Goal: Task Accomplishment & Management: Manage account settings

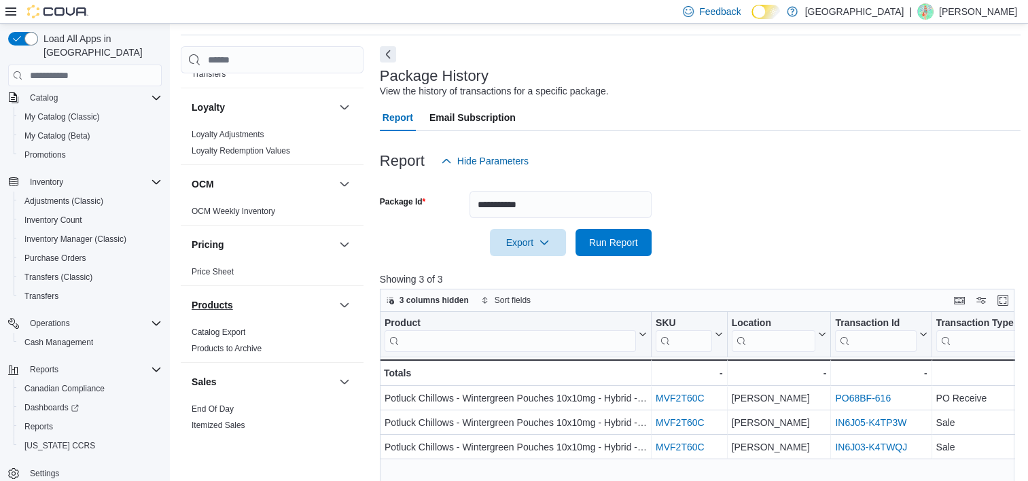
scroll to position [471, 0]
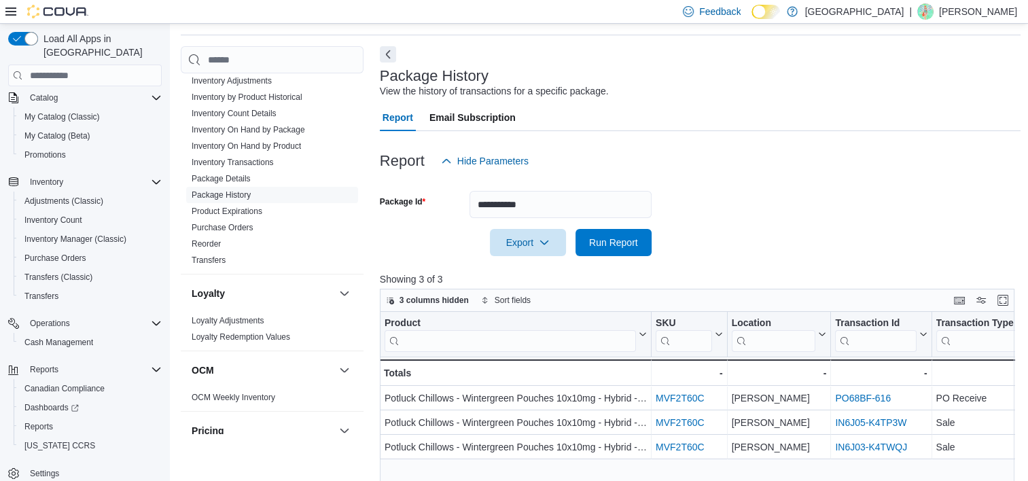
drag, startPoint x: 260, startPoint y: 144, endPoint x: 464, endPoint y: 149, distance: 203.8
click at [260, 144] on link "Inventory On Hand by Product" at bounding box center [246, 146] width 109 height 10
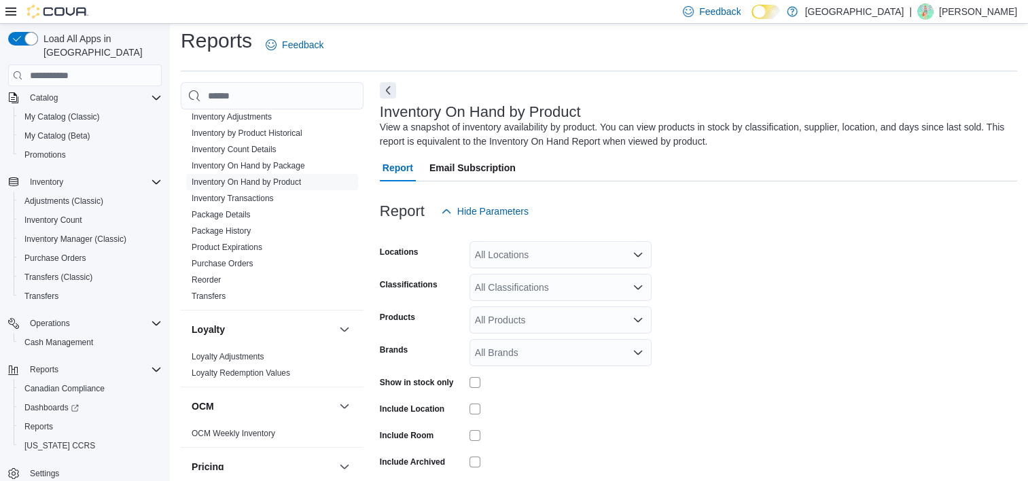
scroll to position [46, 0]
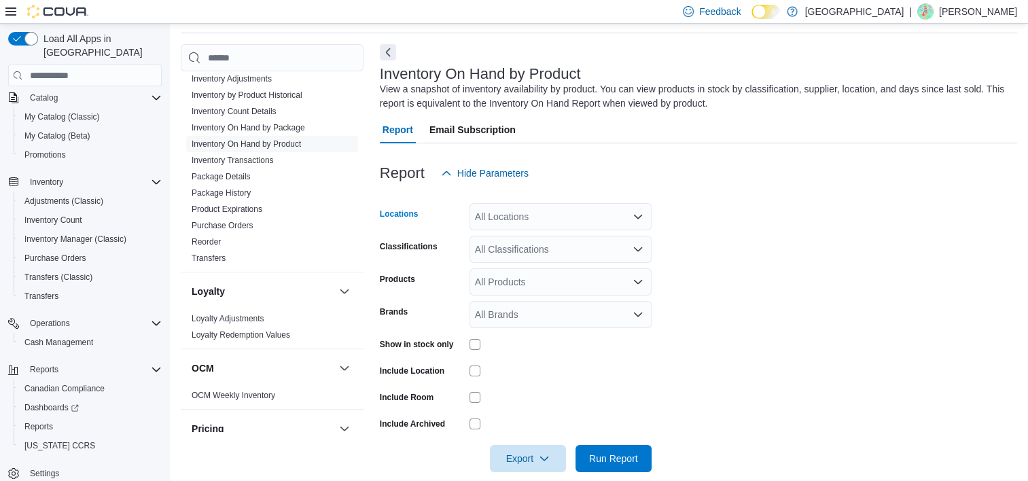
drag, startPoint x: 557, startPoint y: 219, endPoint x: 556, endPoint y: 236, distance: 17.0
click at [557, 219] on div "All Locations" at bounding box center [560, 216] width 182 height 27
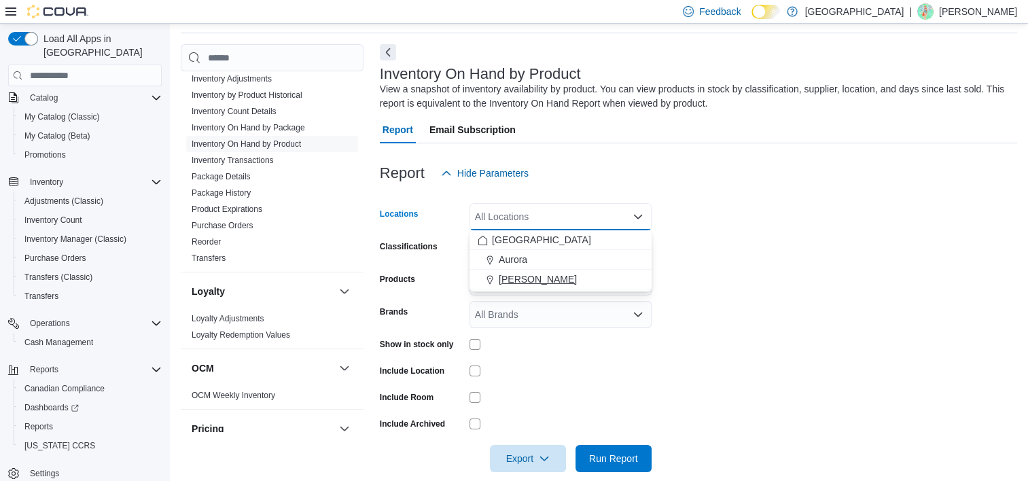
click at [528, 272] on span "[PERSON_NAME]" at bounding box center [538, 279] width 78 height 14
click at [801, 295] on form "Locations [GEOGRAPHIC_DATA] Cannabis Combo box. Selected. Aurora Cannabis. Pres…" at bounding box center [698, 329] width 637 height 285
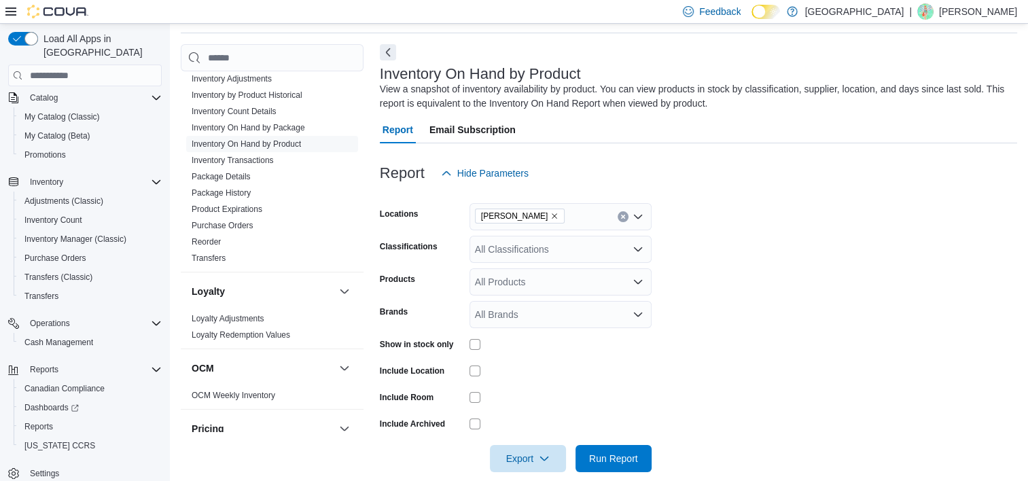
click at [587, 245] on div "All Classifications" at bounding box center [560, 249] width 182 height 27
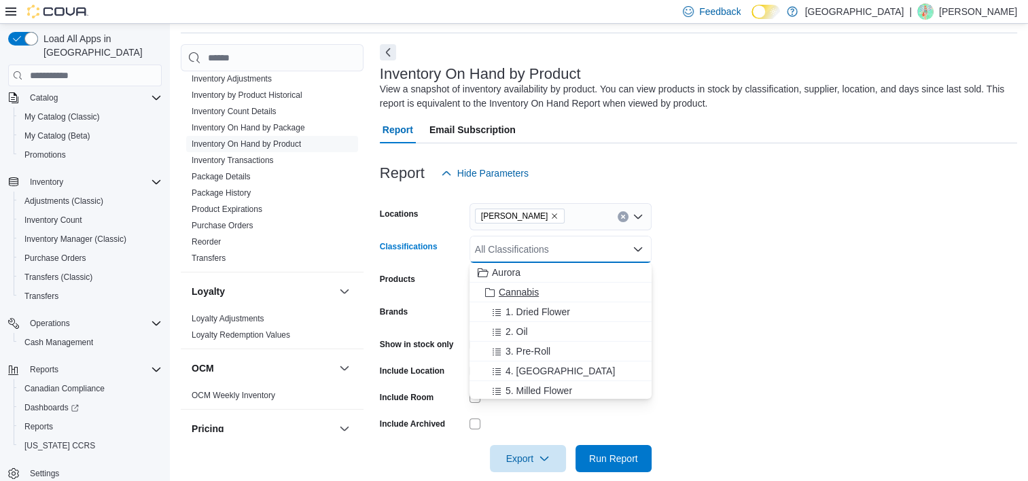
click at [520, 288] on span "Cannabis" at bounding box center [519, 292] width 40 height 14
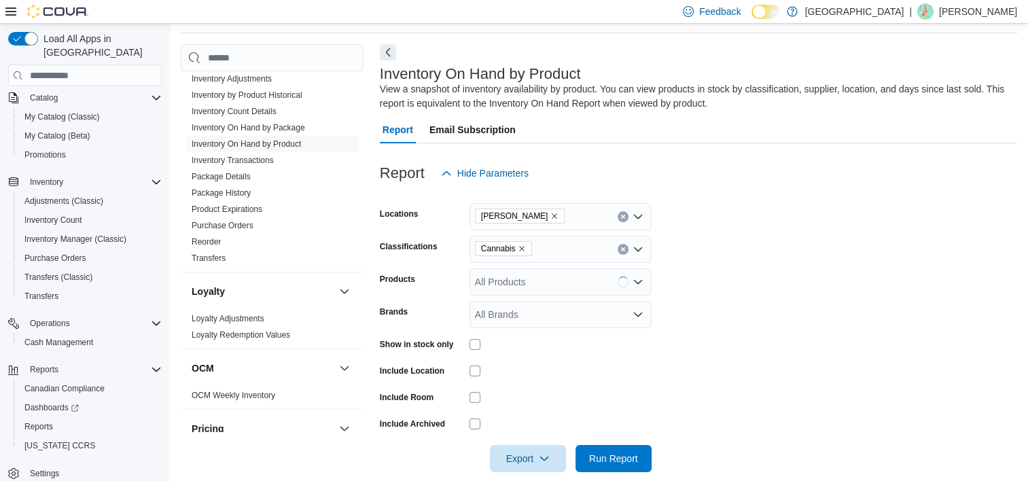
drag, startPoint x: 813, startPoint y: 288, endPoint x: 777, endPoint y: 290, distance: 36.1
click at [813, 289] on form "Locations Aurora Cannabis Classifications Cannabis Products All Products Brands…" at bounding box center [698, 329] width 637 height 285
click at [607, 453] on span "Run Report" at bounding box center [613, 458] width 49 height 14
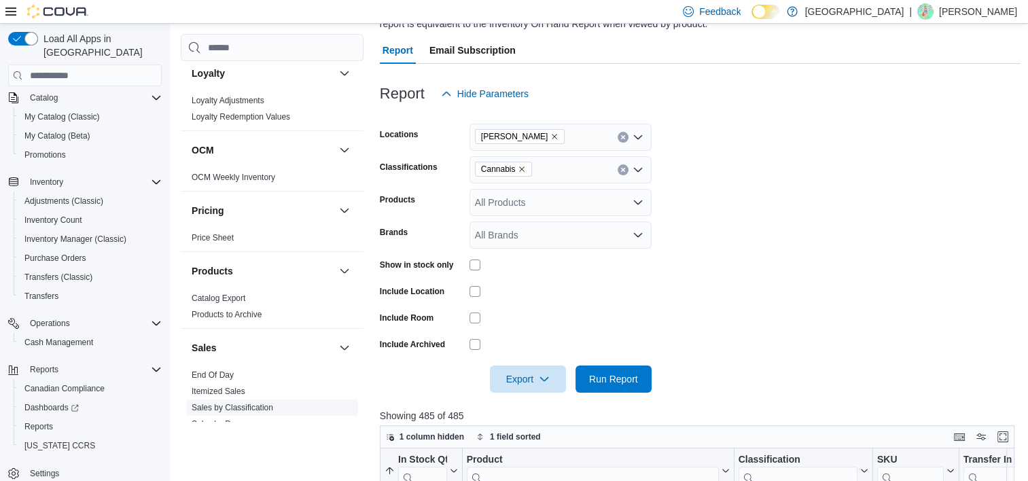
scroll to position [747, 0]
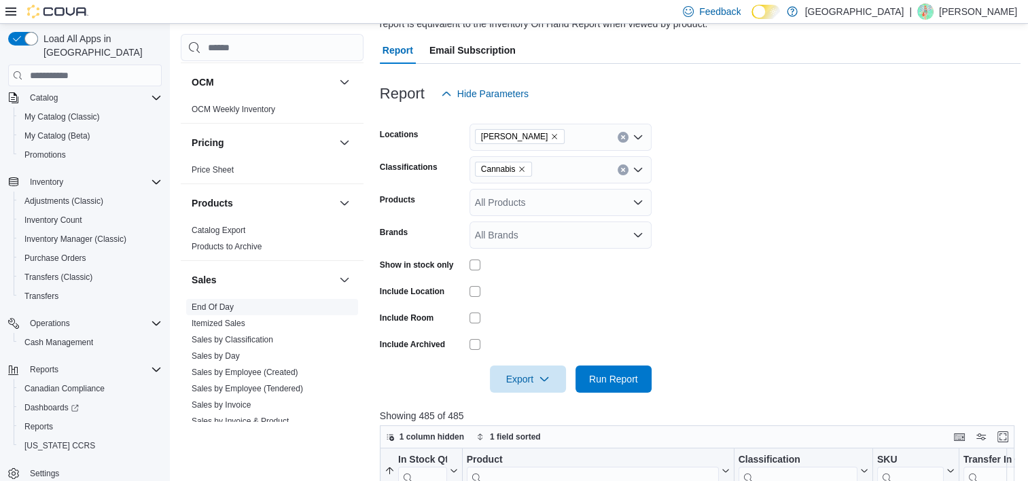
click at [225, 306] on link "End Of Day" at bounding box center [213, 307] width 42 height 10
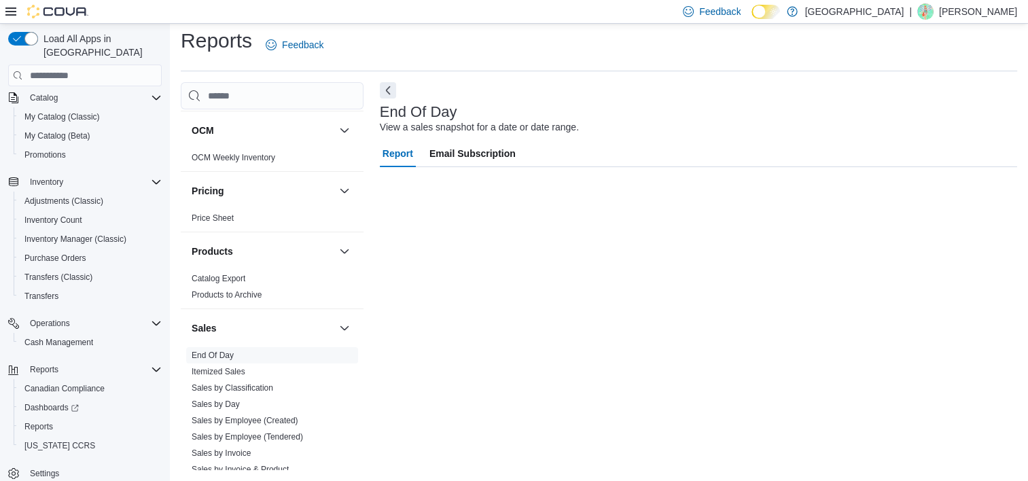
scroll to position [7, 0]
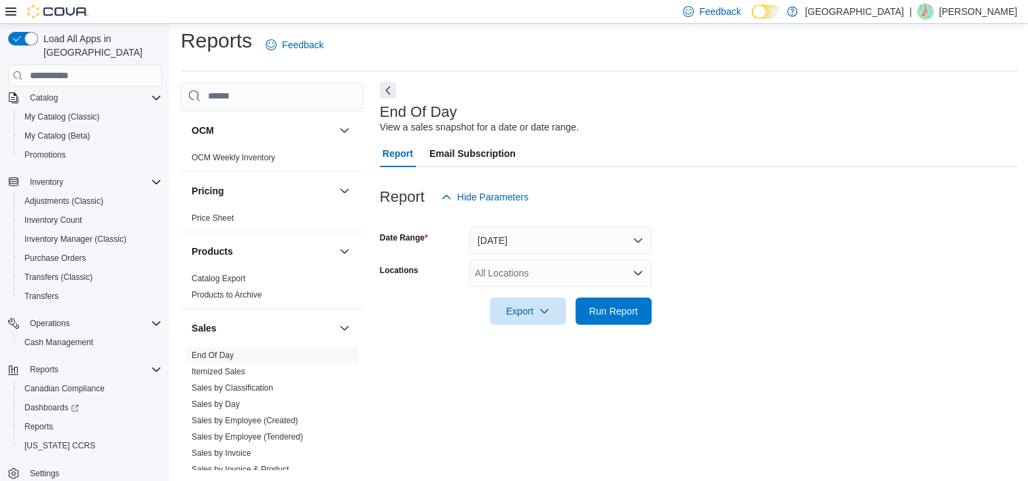
click at [601, 285] on div "All Locations" at bounding box center [560, 272] width 182 height 27
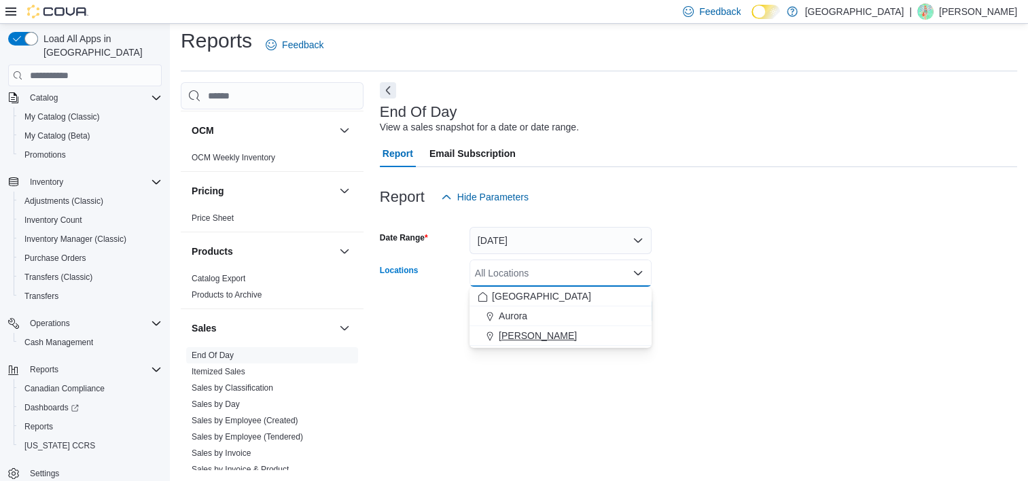
click at [525, 334] on span "[PERSON_NAME]" at bounding box center [538, 336] width 78 height 14
drag, startPoint x: 556, startPoint y: 435, endPoint x: 562, endPoint y: 412, distance: 23.1
click at [557, 432] on div "End Of Day View a sales snapshot for a date or date range. Report Email Subscri…" at bounding box center [698, 276] width 637 height 388
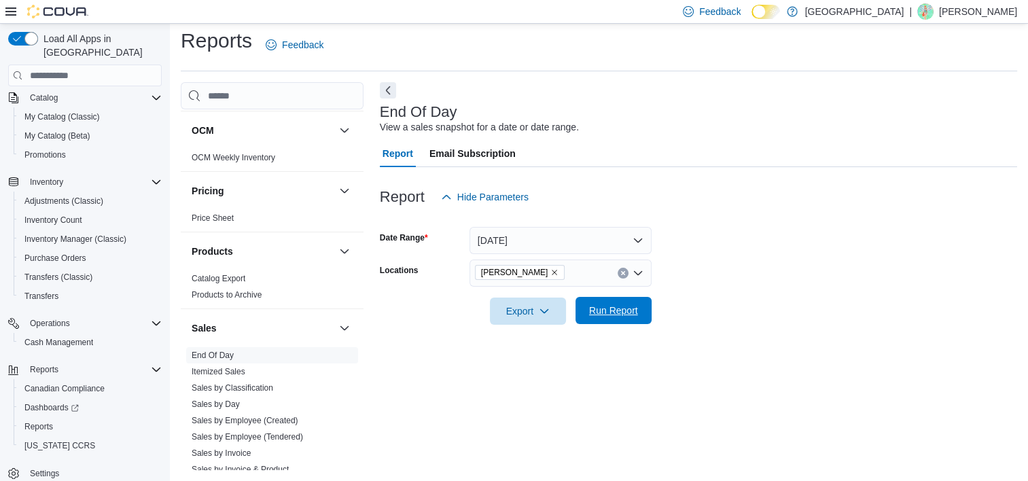
click at [624, 306] on span "Run Report" at bounding box center [613, 311] width 49 height 14
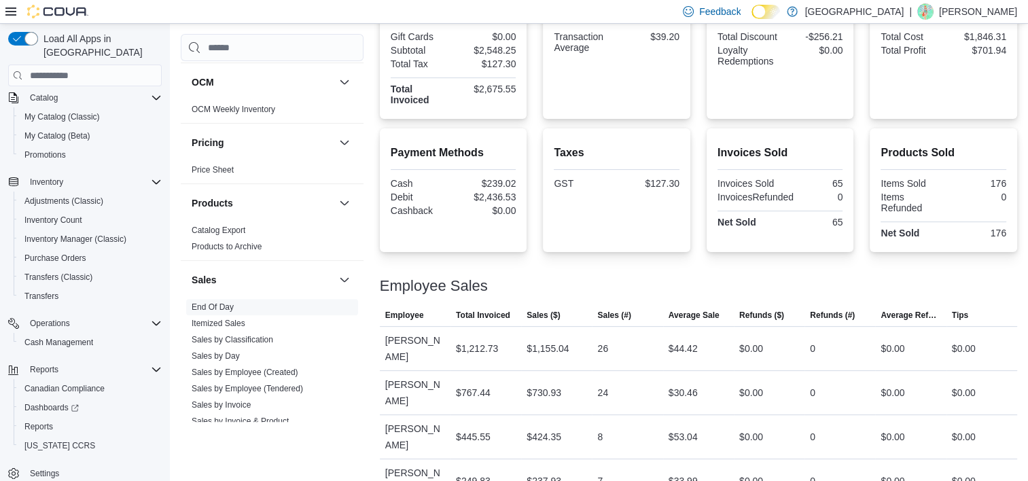
scroll to position [163, 0]
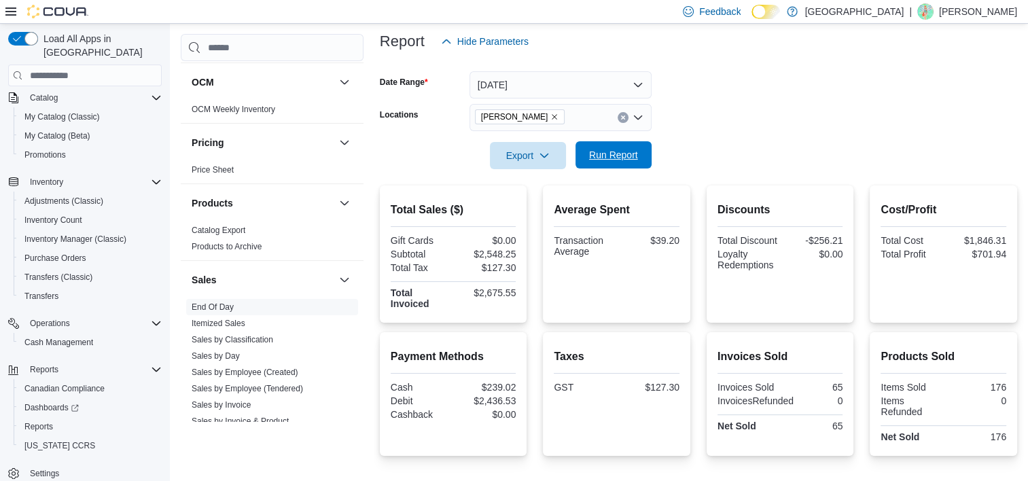
click at [625, 148] on span "Run Report" at bounding box center [613, 154] width 60 height 27
click at [576, 153] on button "Run Report" at bounding box center [613, 154] width 76 height 27
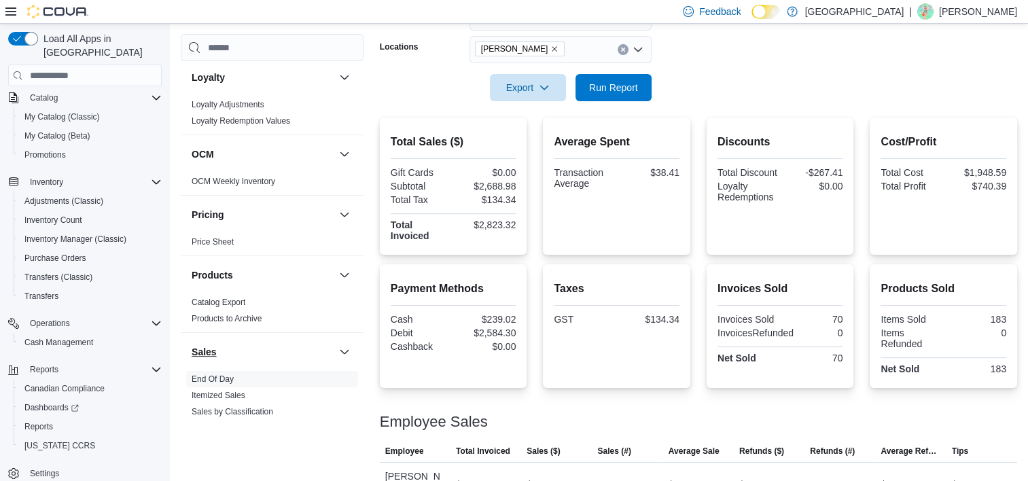
scroll to position [403, 0]
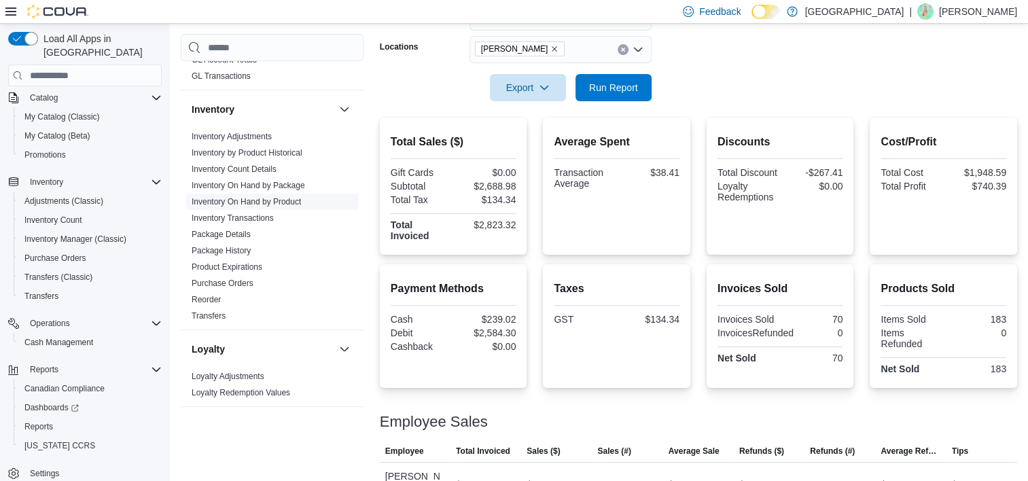
click at [254, 201] on link "Inventory On Hand by Product" at bounding box center [246, 202] width 109 height 10
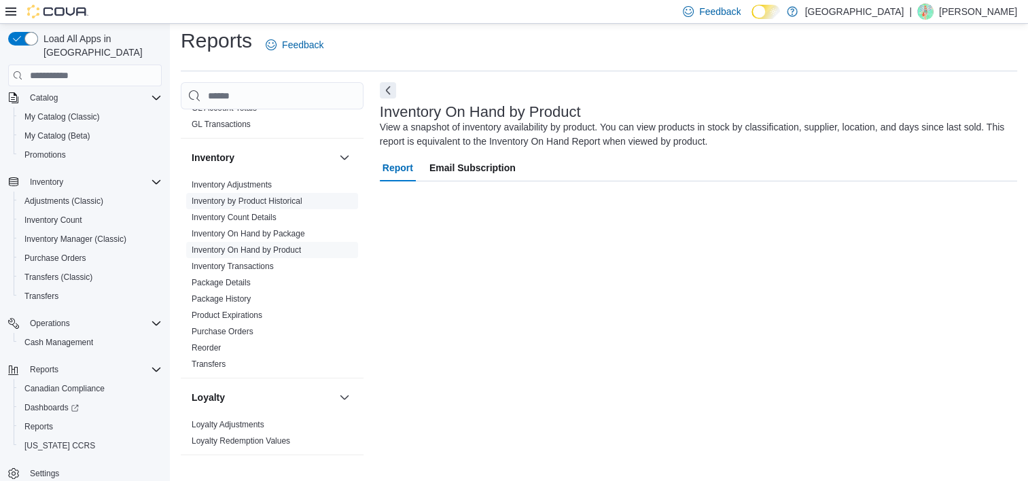
scroll to position [46, 0]
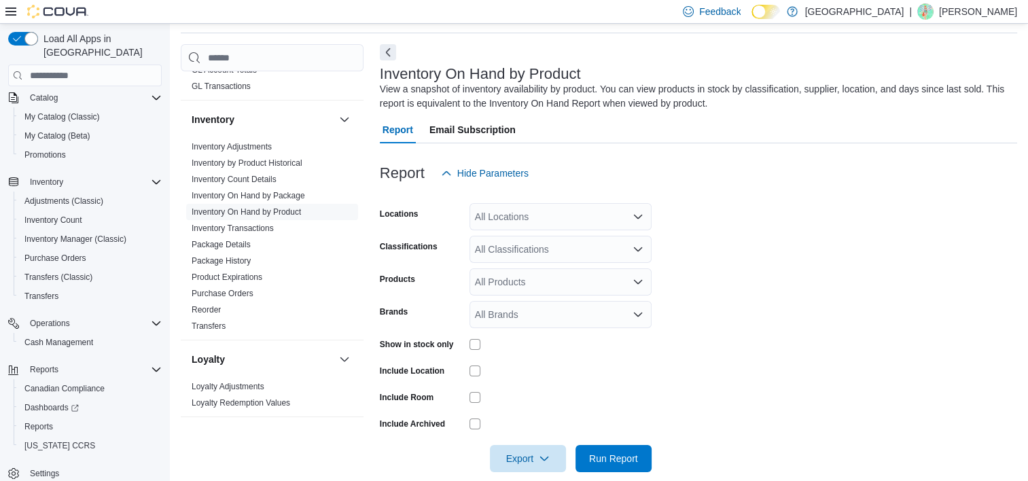
click at [563, 215] on div "All Locations" at bounding box center [560, 216] width 182 height 27
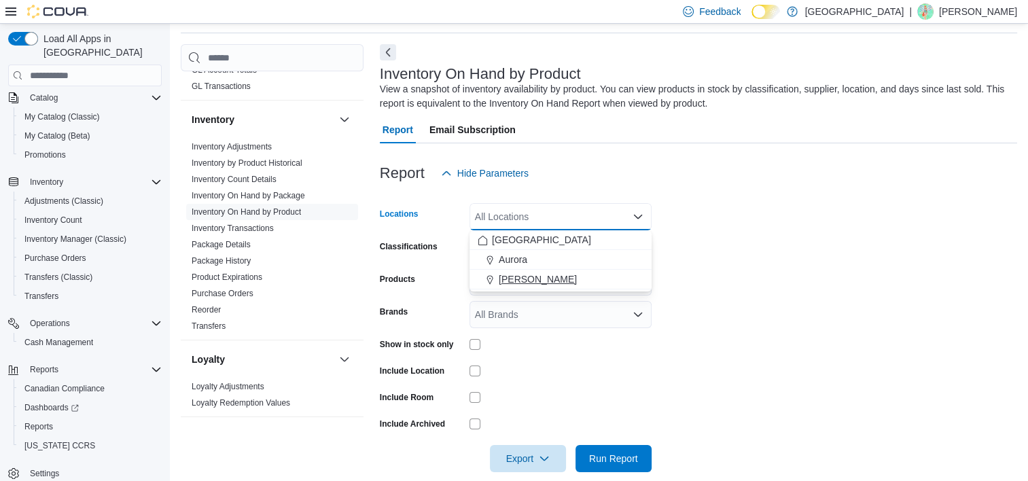
click at [562, 274] on span "[PERSON_NAME]" at bounding box center [538, 279] width 78 height 14
click at [674, 261] on form "Locations [GEOGRAPHIC_DATA] Cannabis Combo box. Selected. Aurora Cannabis. Pres…" at bounding box center [698, 329] width 637 height 285
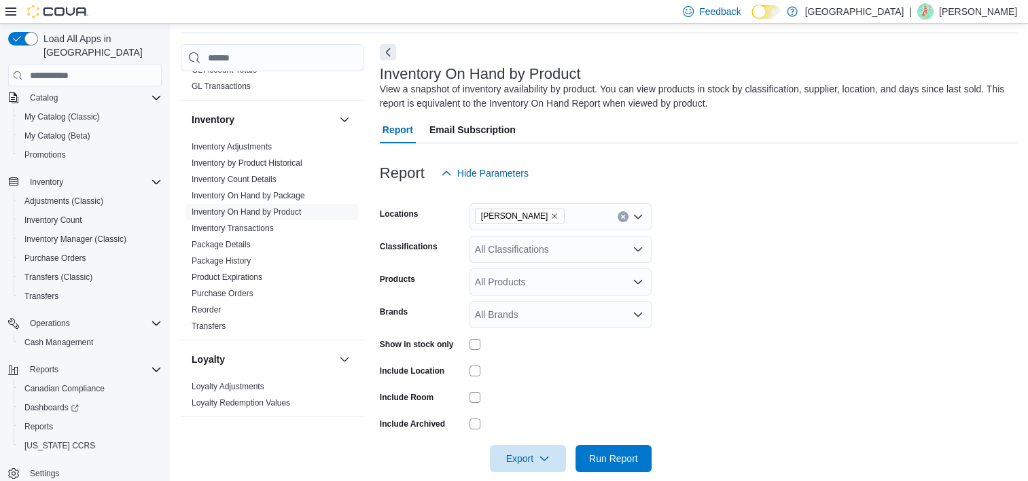
click at [541, 247] on div "All Classifications" at bounding box center [560, 249] width 182 height 27
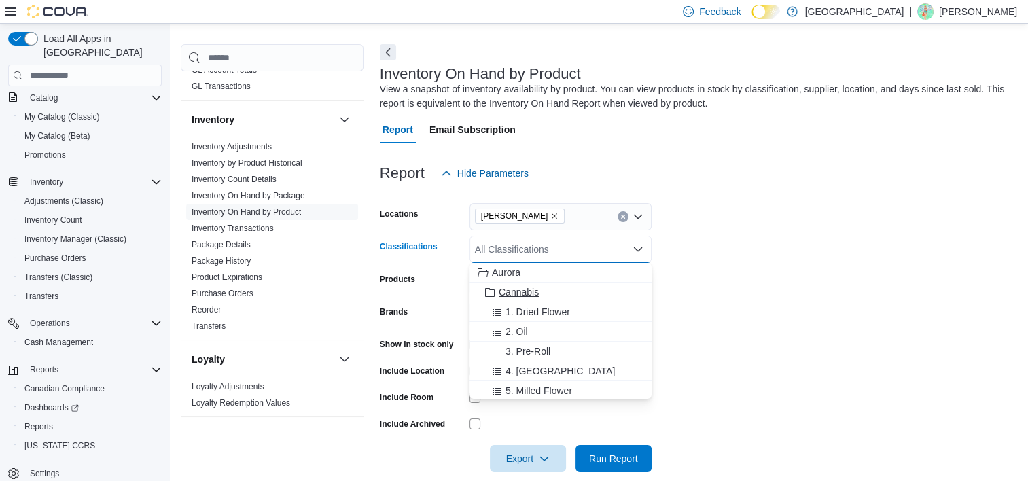
click at [518, 288] on span "Cannabis" at bounding box center [519, 292] width 40 height 14
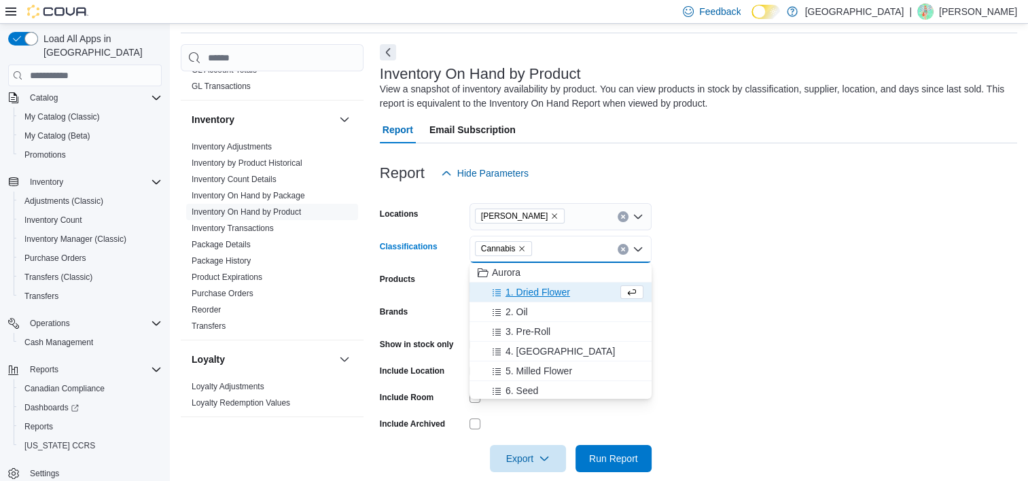
drag, startPoint x: 936, startPoint y: 285, endPoint x: 901, endPoint y: 288, distance: 35.4
click at [920, 287] on form "Locations Aurora Cannabis Classifications Cannabis Combo box. Selected. Cannabi…" at bounding box center [698, 329] width 637 height 285
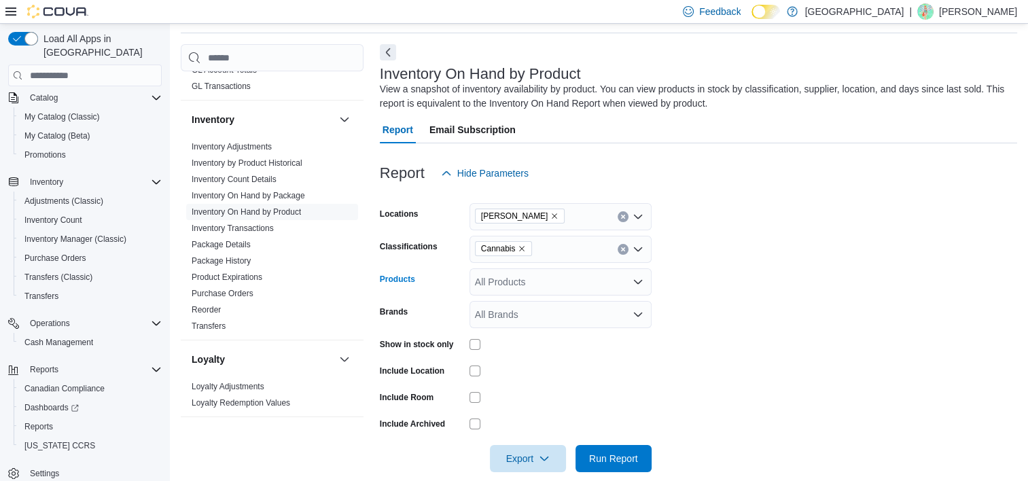
click at [546, 283] on div "All Products" at bounding box center [560, 281] width 182 height 27
click at [924, 324] on form "Locations Aurora Cannabis Classifications Cannabis Products All Products Brands…" at bounding box center [698, 329] width 637 height 285
click at [501, 284] on div "All Products" at bounding box center [560, 281] width 182 height 27
drag, startPoint x: 890, startPoint y: 294, endPoint x: 867, endPoint y: 296, distance: 23.9
click at [890, 294] on form "Locations Aurora Cannabis Classifications Cannabis Products All Products Brands…" at bounding box center [698, 329] width 637 height 285
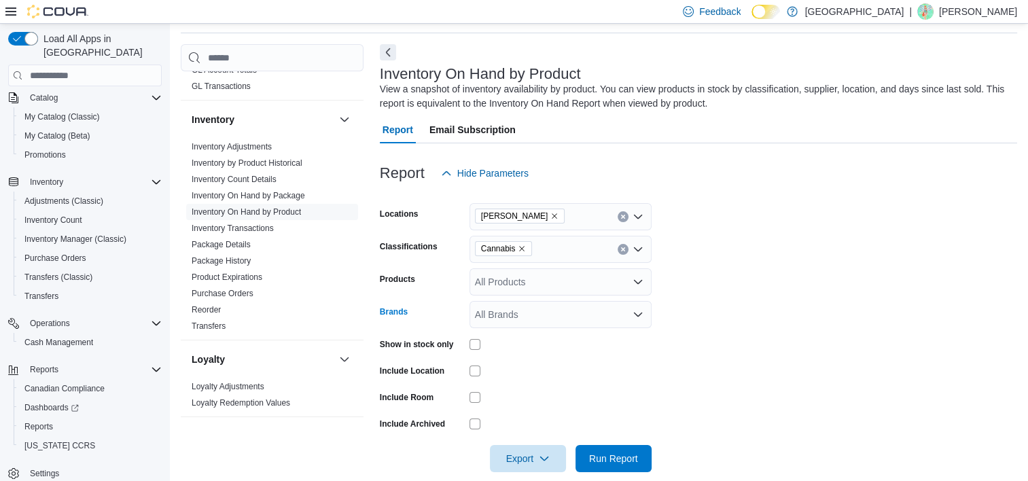
click at [533, 304] on div "All Brands" at bounding box center [560, 314] width 182 height 27
drag, startPoint x: 854, startPoint y: 313, endPoint x: 794, endPoint y: 329, distance: 62.0
click at [828, 323] on form "Locations Aurora Cannabis Classifications Cannabis Products All Products Brands…" at bounding box center [698, 329] width 637 height 285
click at [481, 369] on div at bounding box center [560, 370] width 182 height 11
click at [619, 461] on span "Run Report" at bounding box center [613, 458] width 49 height 14
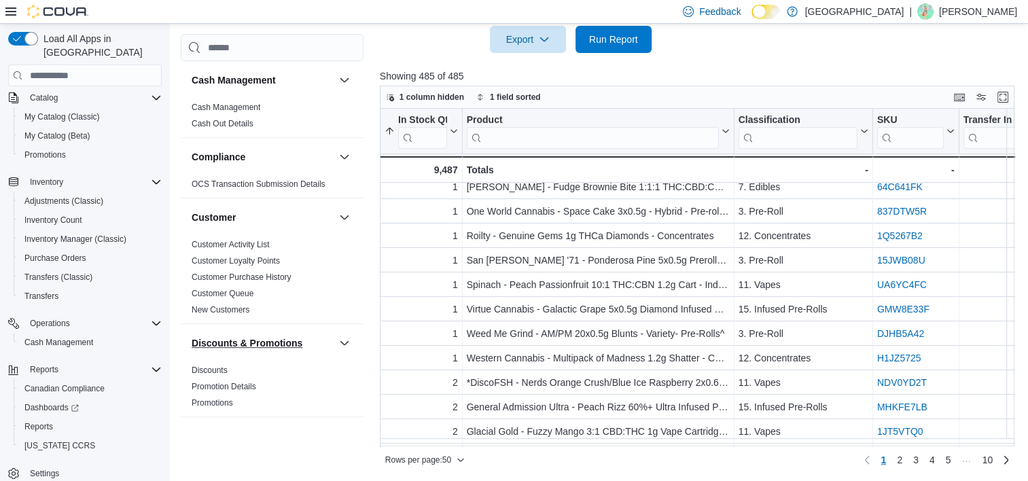
scroll to position [57, 0]
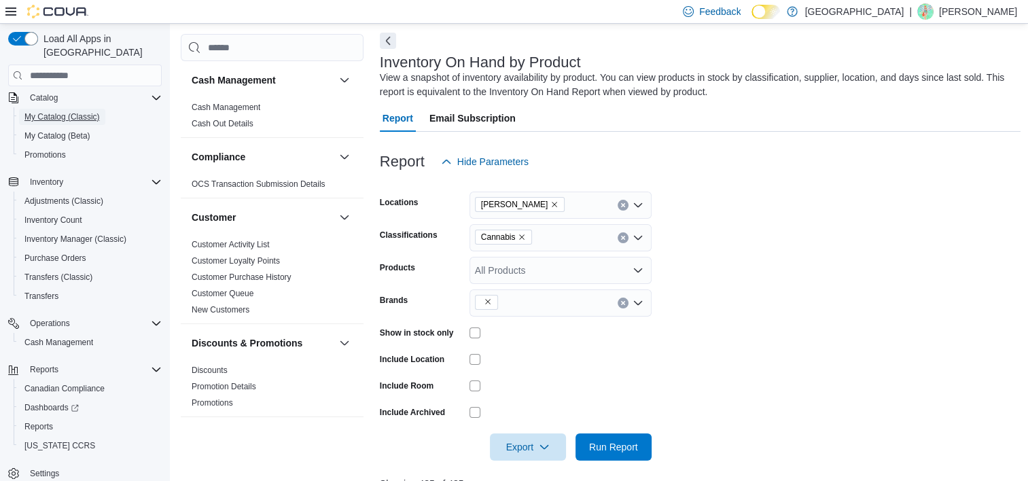
drag, startPoint x: 62, startPoint y: 103, endPoint x: 180, endPoint y: 120, distance: 119.4
click at [62, 111] on span "My Catalog (Classic)" at bounding box center [61, 116] width 75 height 11
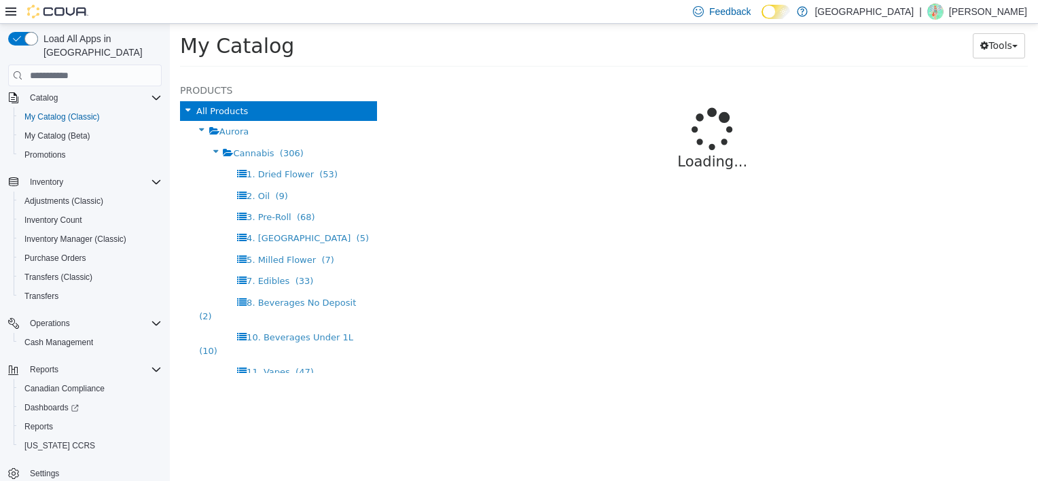
select select "**********"
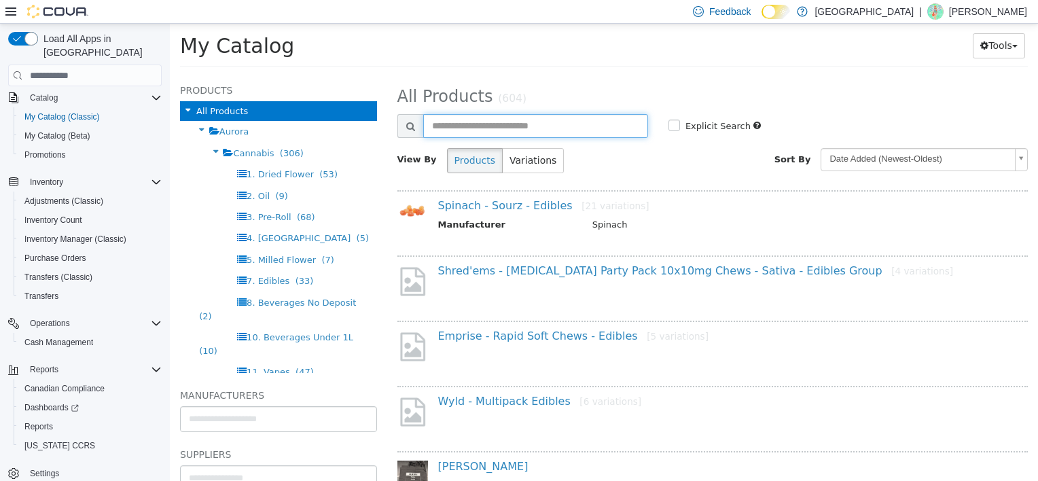
click at [506, 131] on input "text" at bounding box center [535, 126] width 225 height 24
type input "******"
select select "**********"
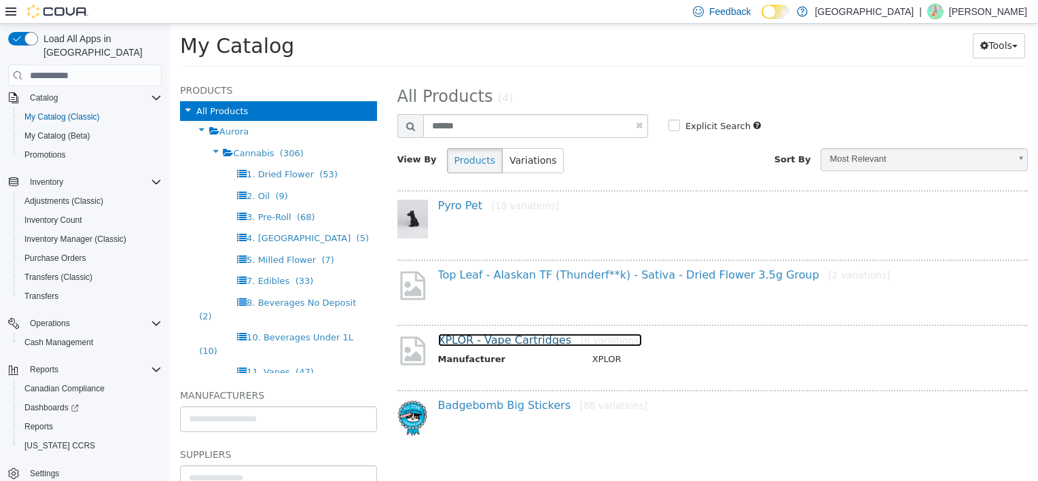
click at [511, 335] on link "XPLOR - Vape Cartridges [6 variations]" at bounding box center [540, 339] width 204 height 13
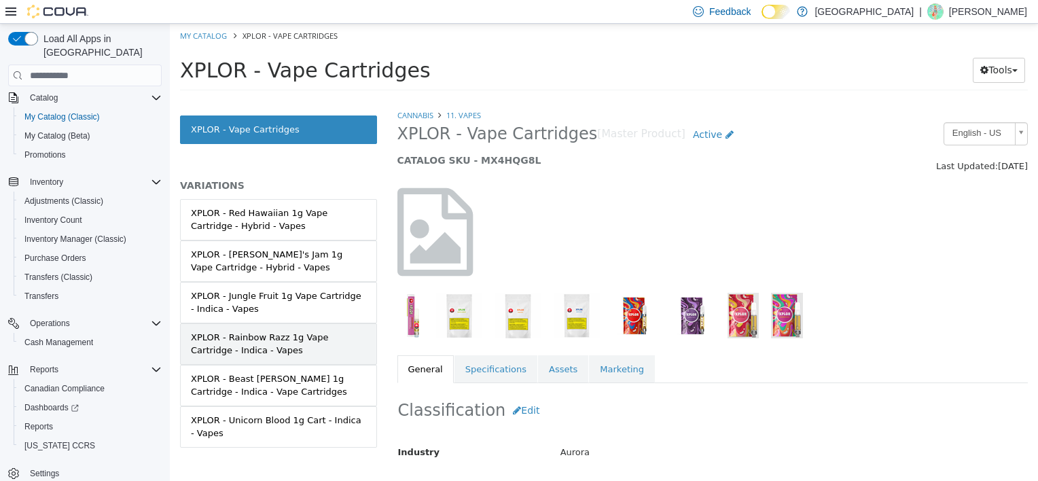
scroll to position [30, 0]
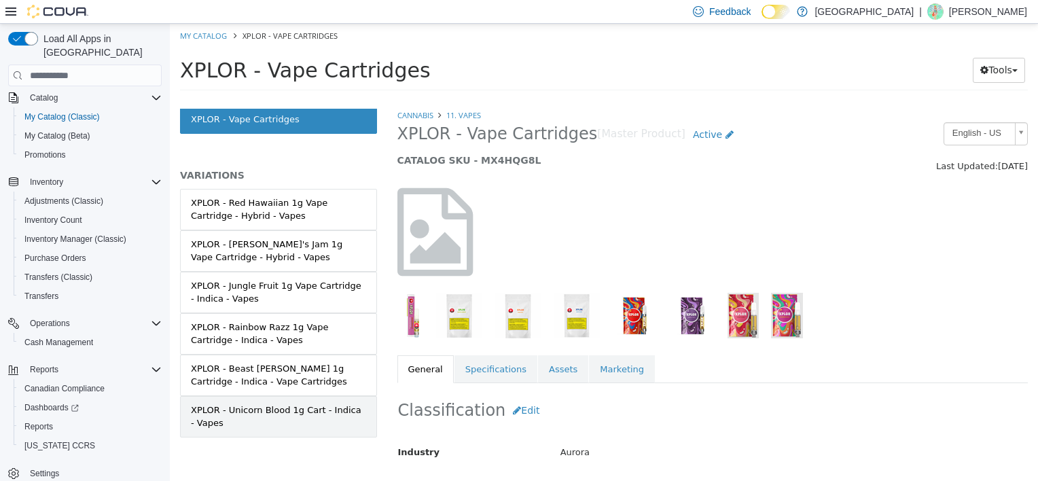
click at [283, 420] on div "XPLOR - Unicorn Blood 1g Cart - Indica - Vapes" at bounding box center [278, 416] width 175 height 26
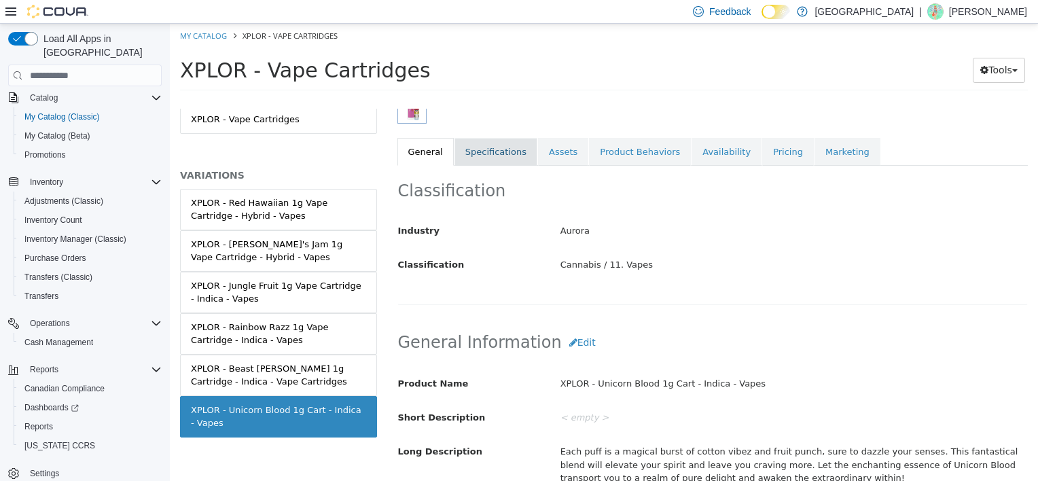
click at [492, 138] on link "Specifications" at bounding box center [495, 152] width 83 height 29
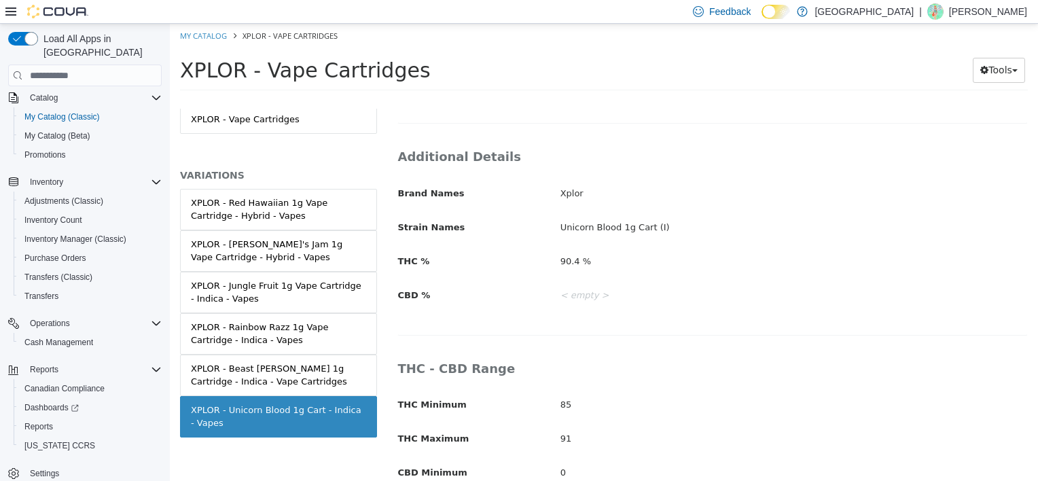
scroll to position [285, 0]
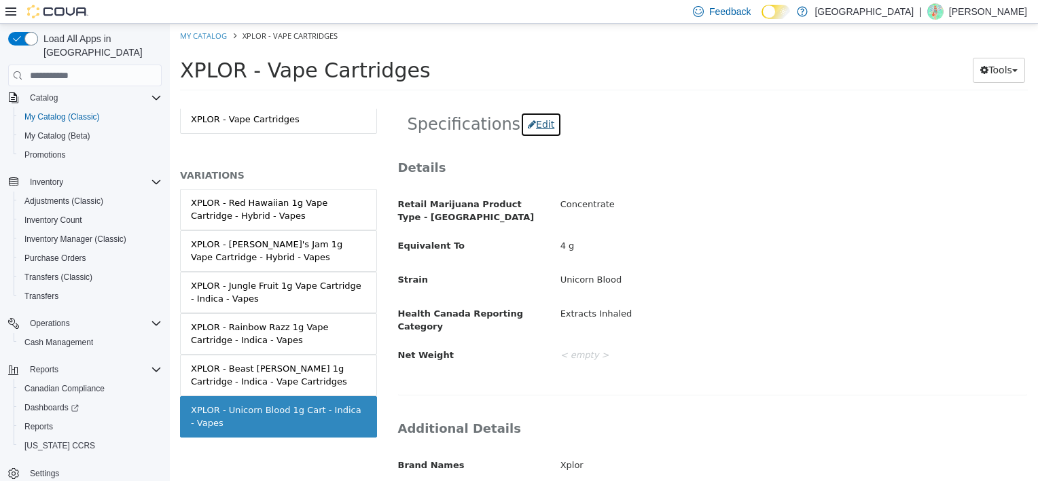
click at [530, 128] on button "Edit" at bounding box center [540, 124] width 41 height 25
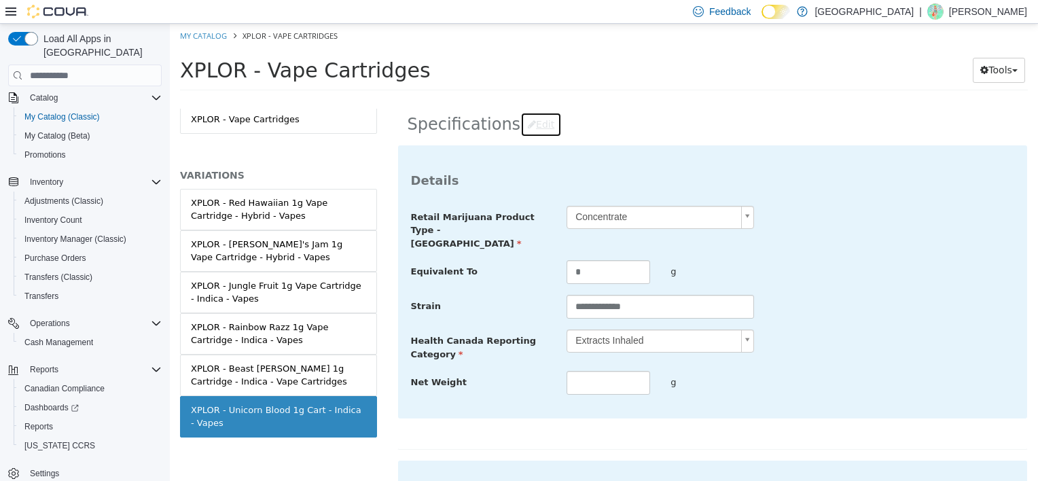
scroll to position [557, 0]
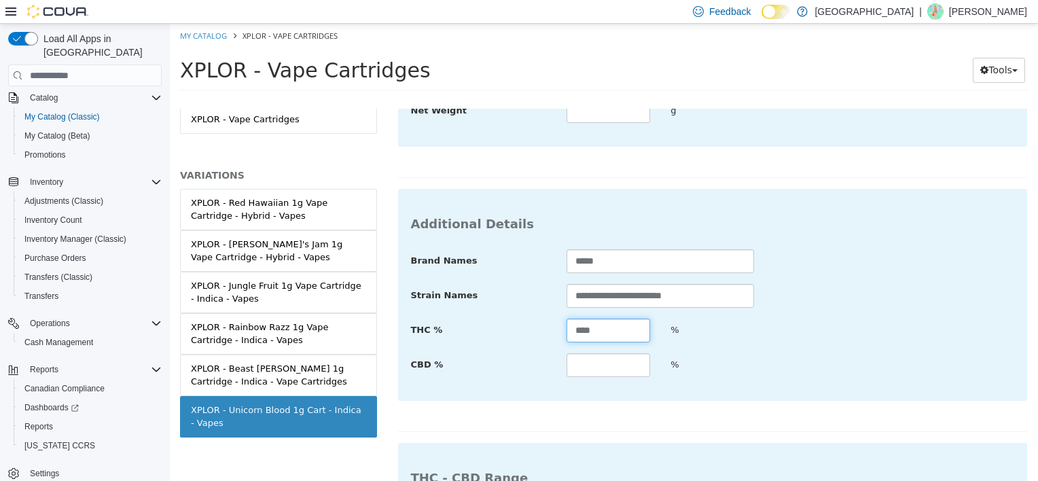
click at [604, 319] on input "****" at bounding box center [608, 331] width 84 height 24
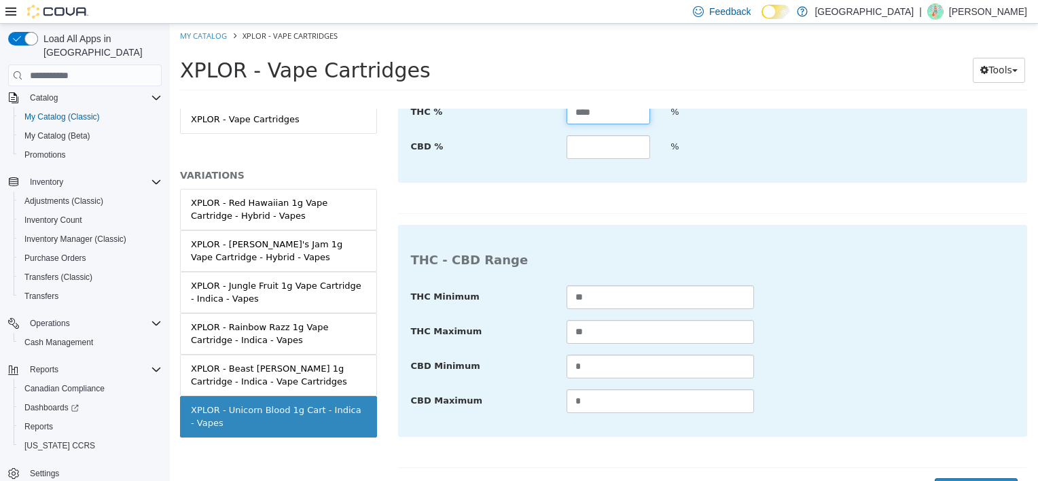
scroll to position [782, 0]
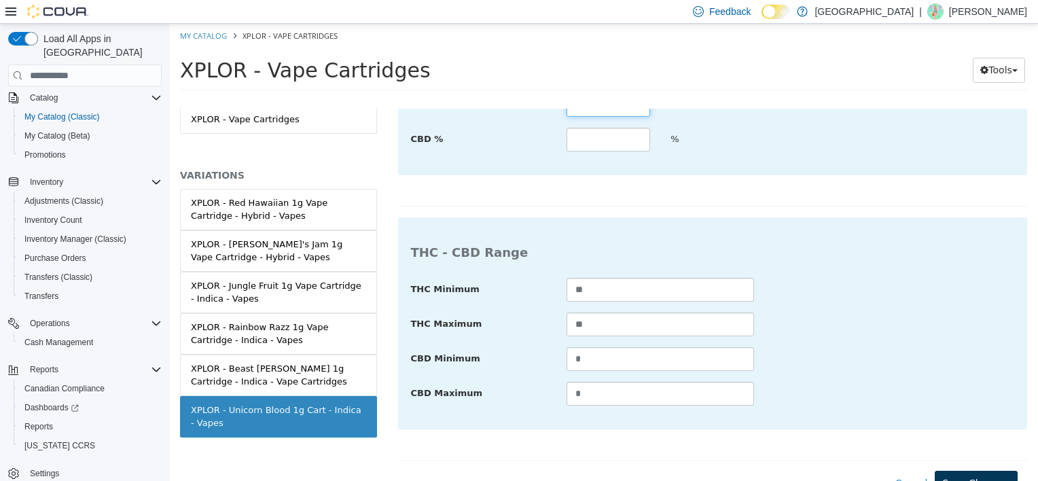
type input "****"
click at [992, 471] on button "Save Changes" at bounding box center [976, 483] width 83 height 25
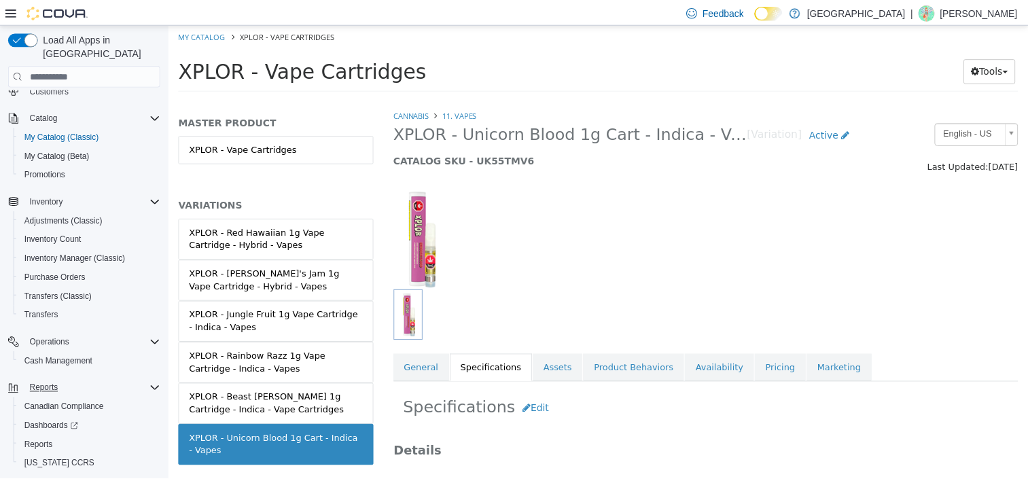
scroll to position [128, 0]
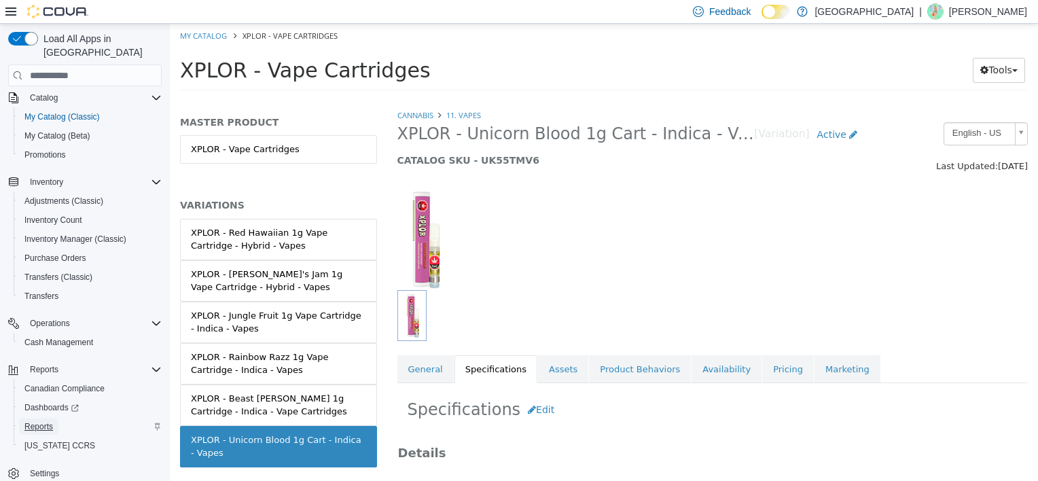
click at [41, 421] on span "Reports" at bounding box center [38, 426] width 29 height 11
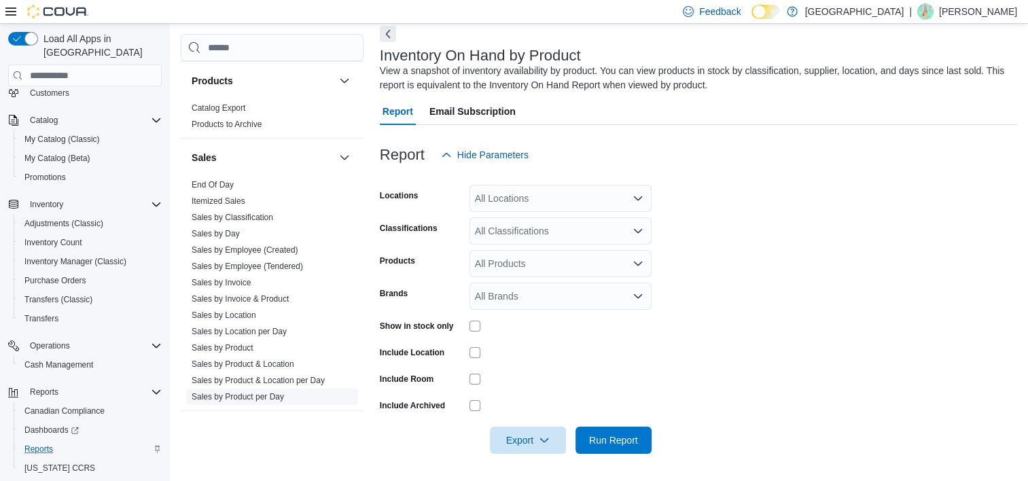
scroll to position [947, 0]
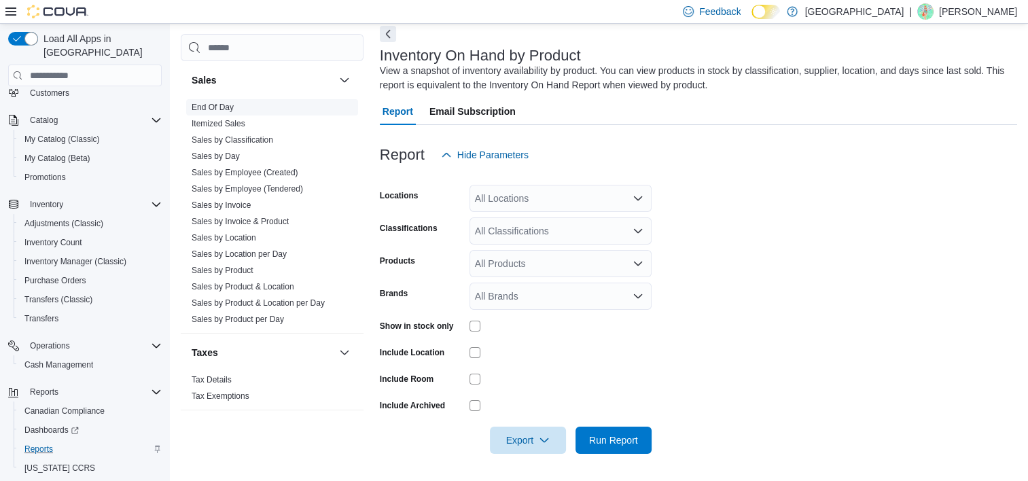
click at [228, 106] on link "End Of Day" at bounding box center [213, 108] width 42 height 10
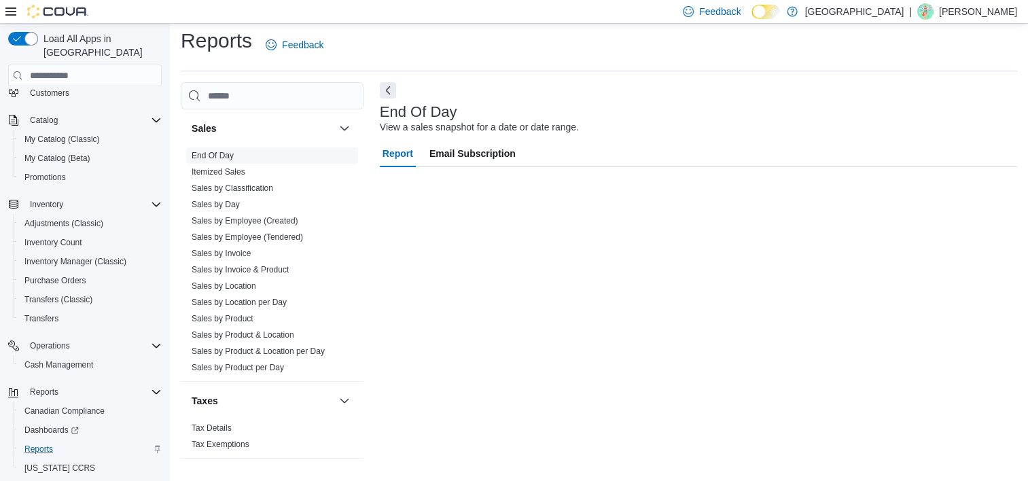
scroll to position [7, 0]
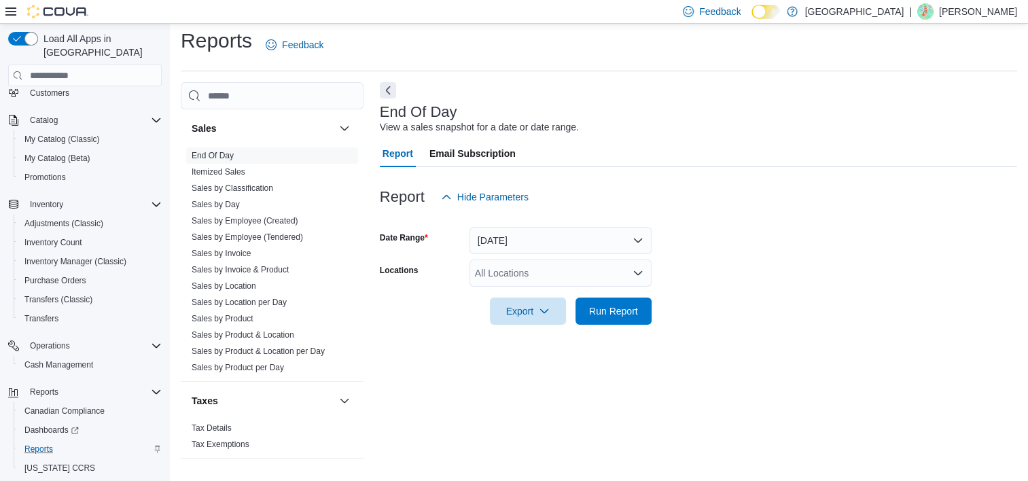
click at [503, 272] on div "All Locations" at bounding box center [560, 272] width 182 height 27
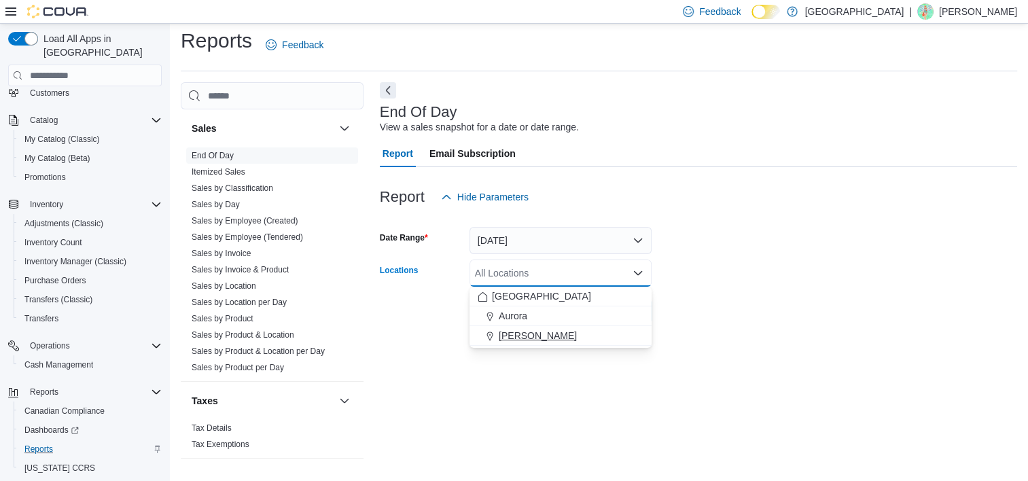
click at [526, 340] on span "[PERSON_NAME]" at bounding box center [538, 336] width 78 height 14
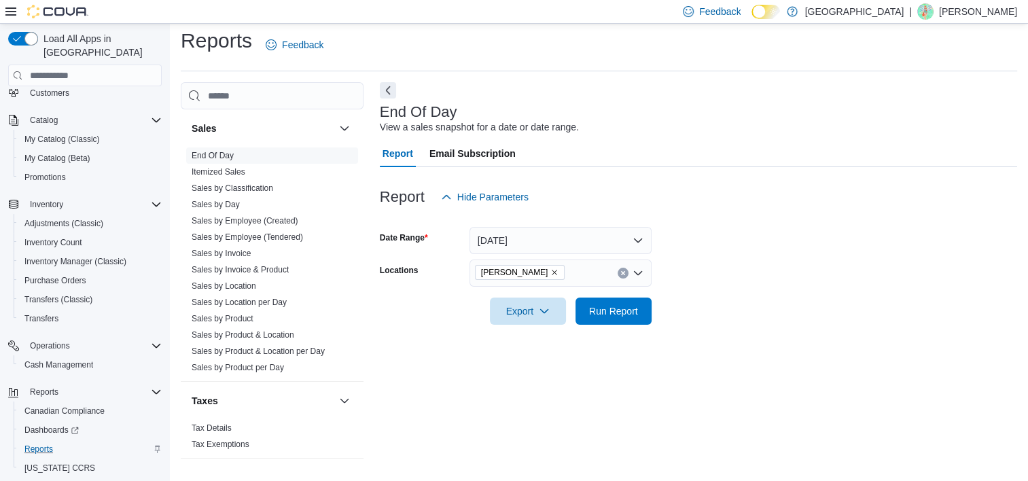
click at [585, 358] on div "End Of Day View a sales snapshot for a date or date range. Report Email Subscri…" at bounding box center [698, 276] width 637 height 388
click at [607, 317] on span "Run Report" at bounding box center [613, 311] width 49 height 14
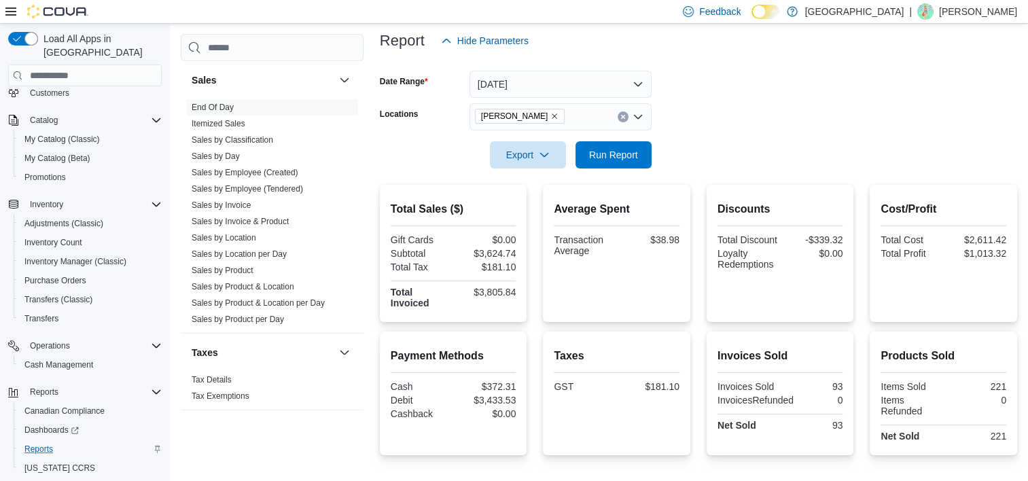
scroll to position [163, 0]
click at [617, 151] on span "Run Report" at bounding box center [613, 155] width 49 height 14
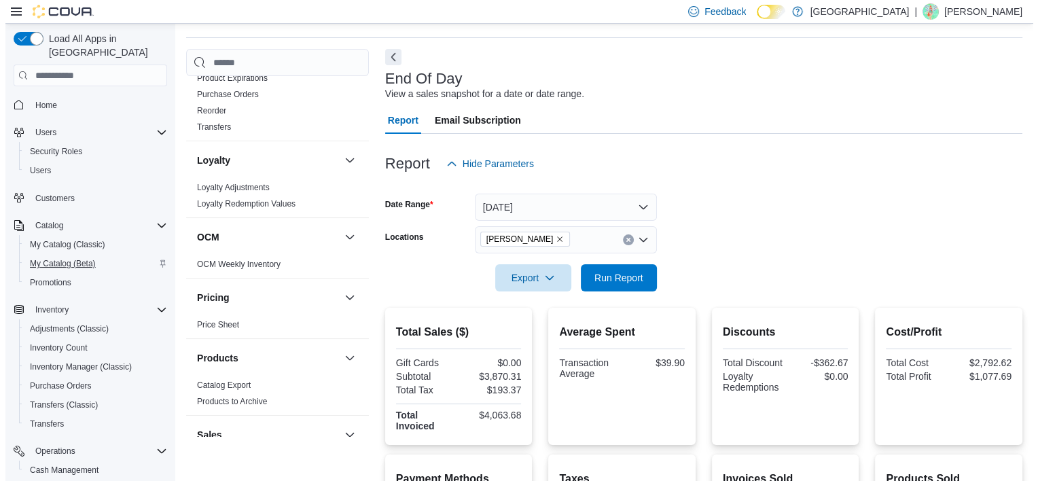
scroll to position [0, 0]
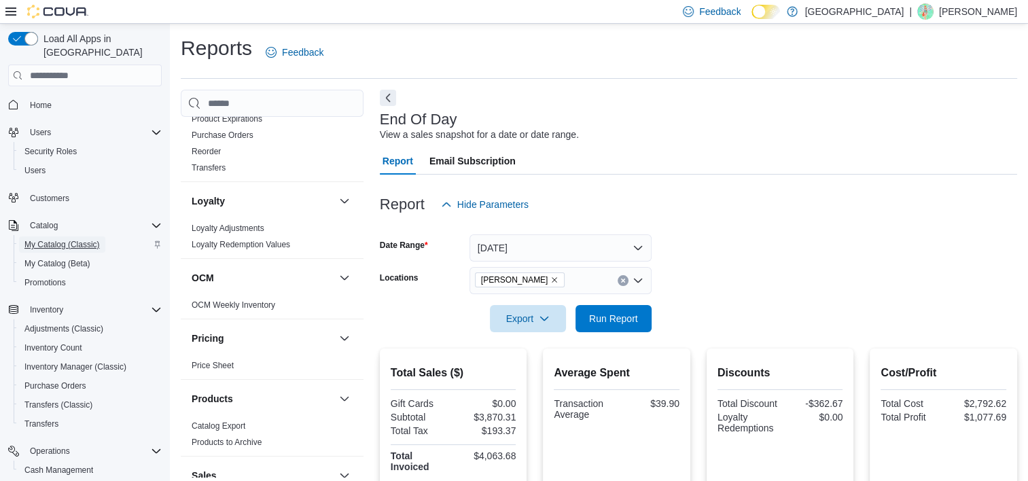
click at [71, 239] on span "My Catalog (Classic)" at bounding box center [61, 244] width 75 height 11
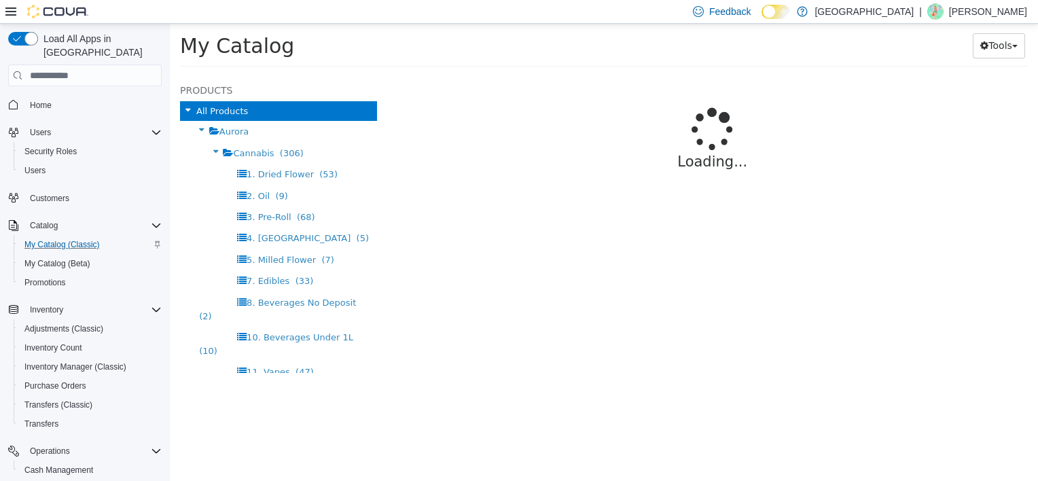
select select "**********"
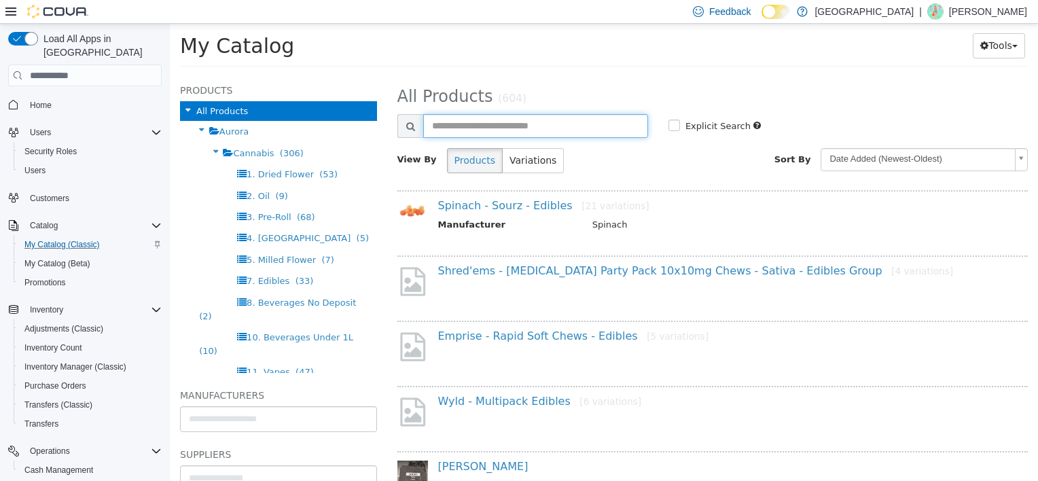
click at [475, 129] on input "text" at bounding box center [535, 126] width 225 height 24
type input "*"
type input "*******"
select select "**********"
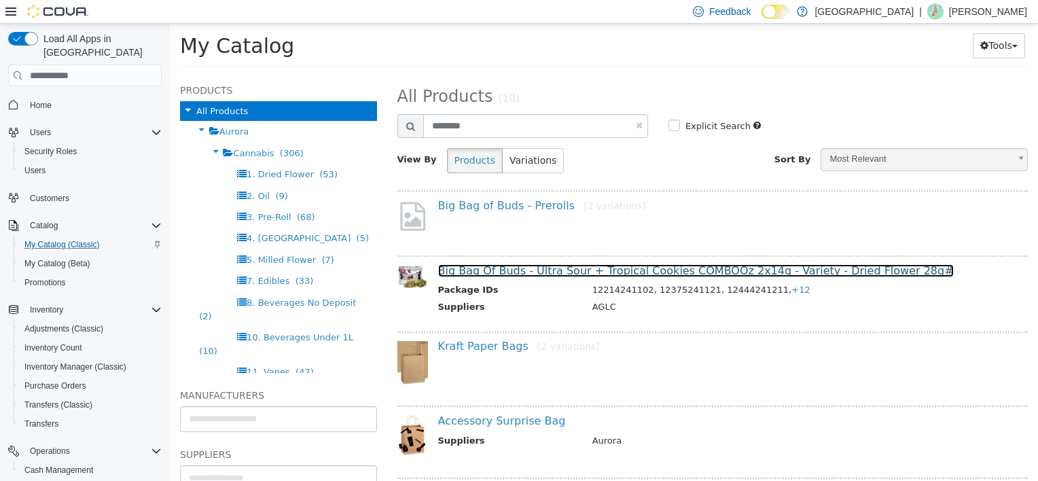
click at [523, 273] on link "Big Bag Of Buds - Ultra Sour + Tropical Cookies COMBOOz 2x14g - Variety - Dried…" at bounding box center [696, 270] width 516 height 13
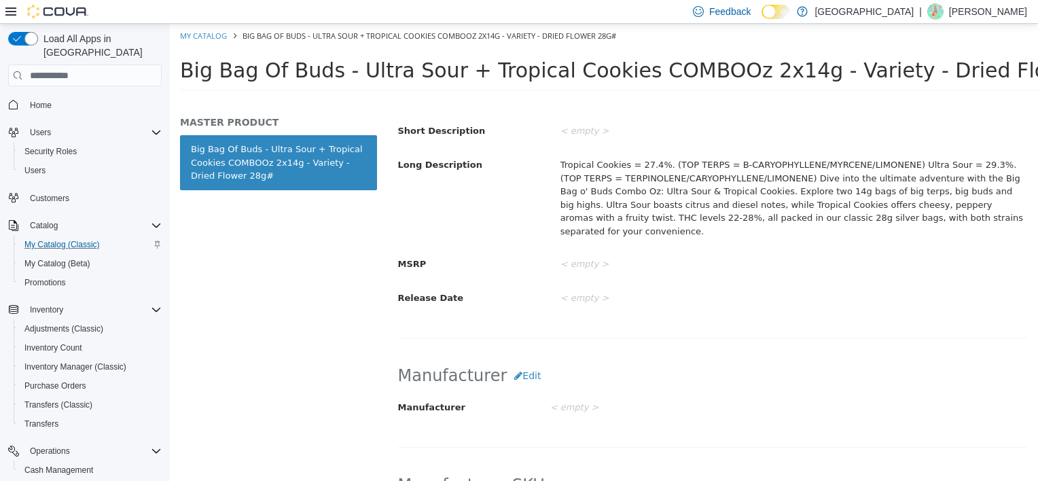
scroll to position [408, 0]
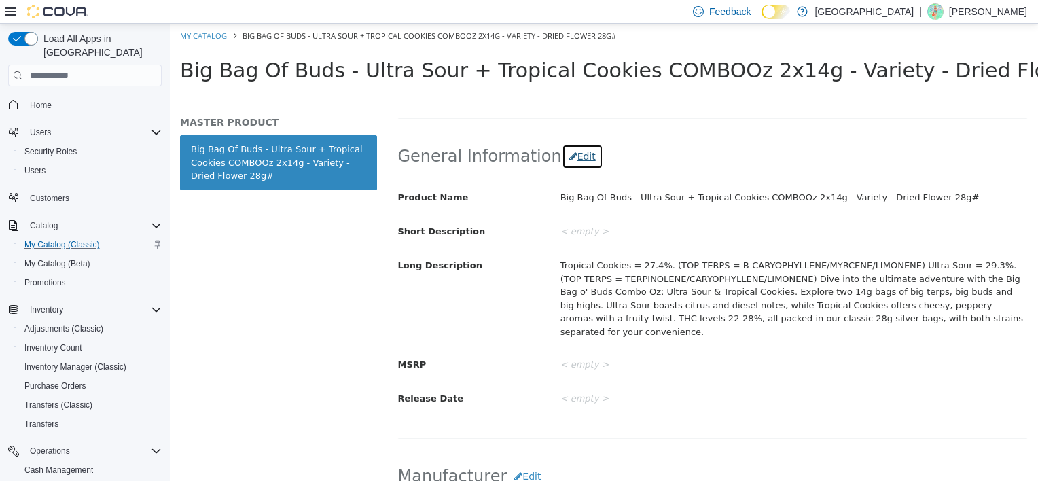
click at [567, 152] on button "Edit" at bounding box center [582, 156] width 41 height 25
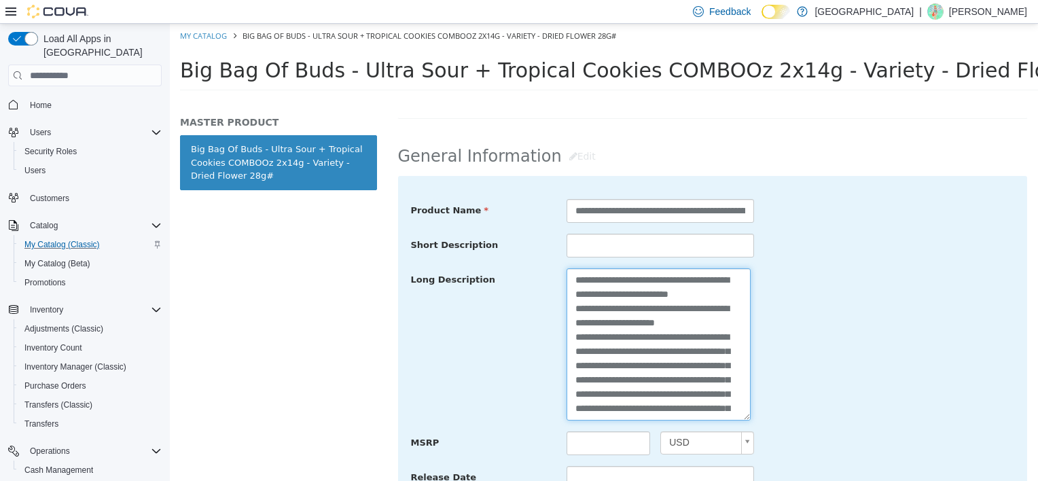
click at [644, 335] on textarea "**********" at bounding box center [658, 344] width 184 height 152
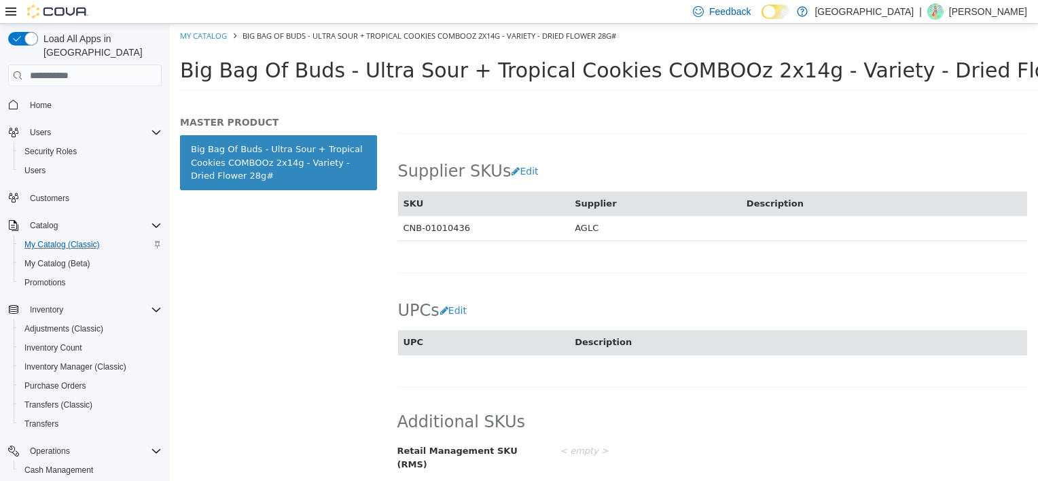
scroll to position [738, 0]
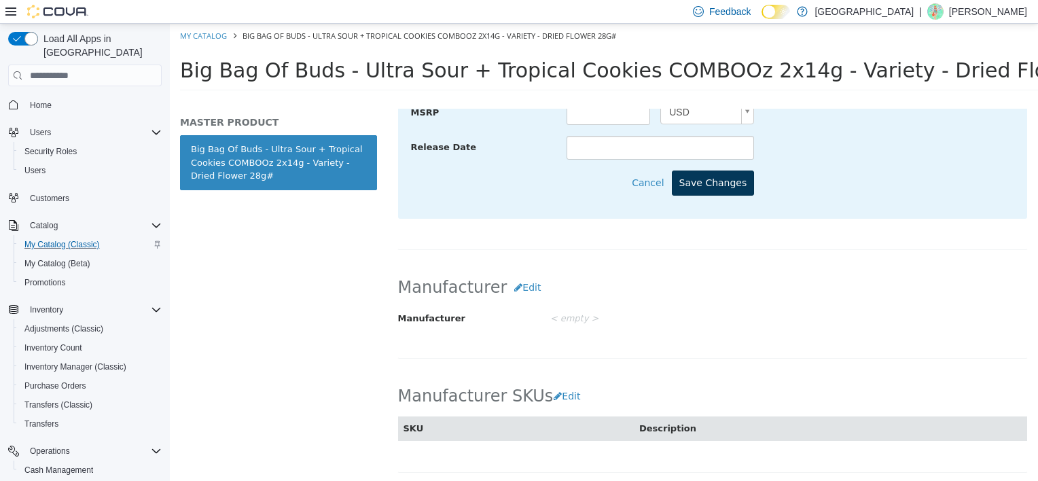
type textarea "**********"
click at [706, 179] on button "Save Changes" at bounding box center [713, 182] width 83 height 25
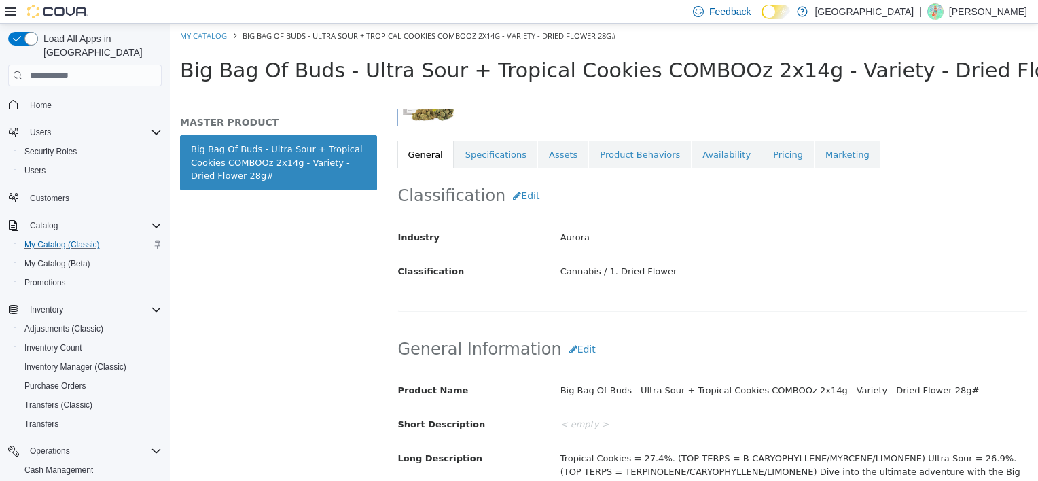
scroll to position [68, 0]
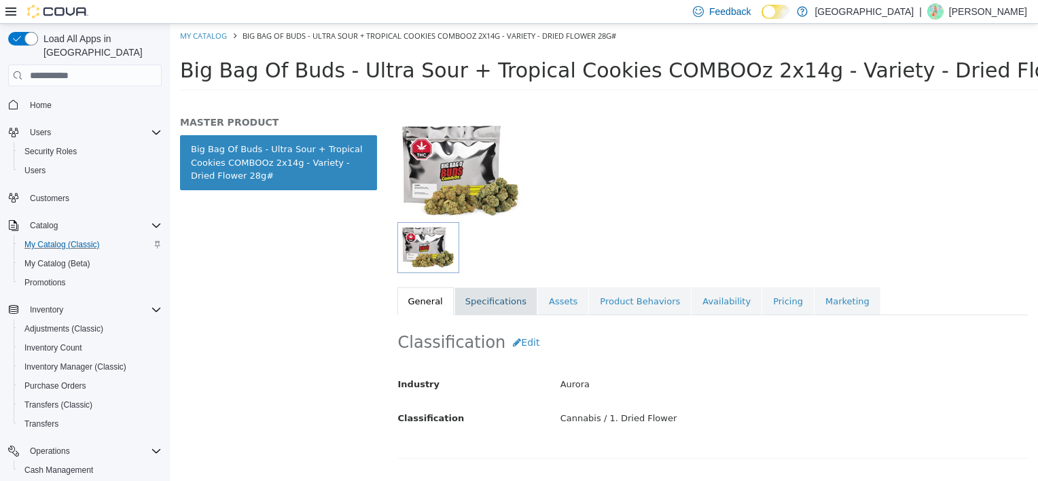
click at [490, 306] on link "Specifications" at bounding box center [495, 301] width 83 height 29
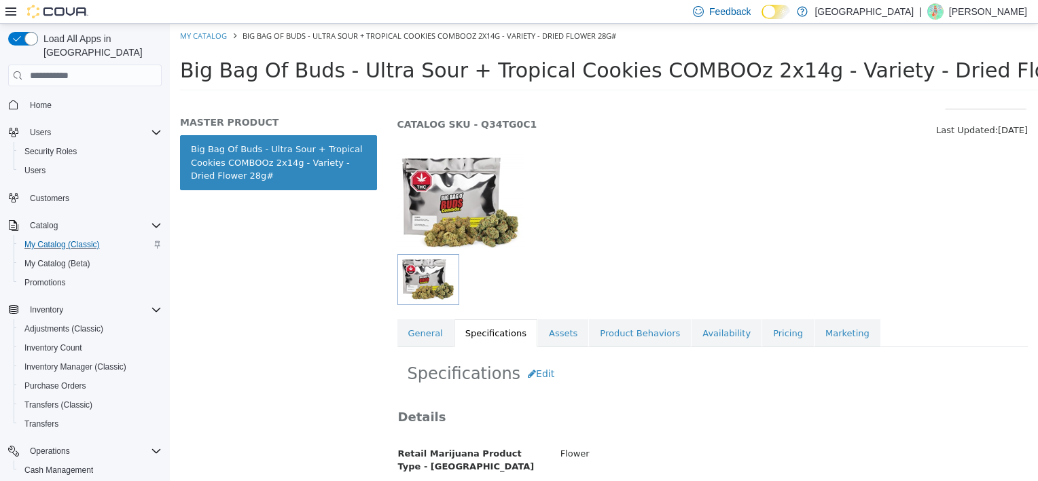
scroll to position [31, 0]
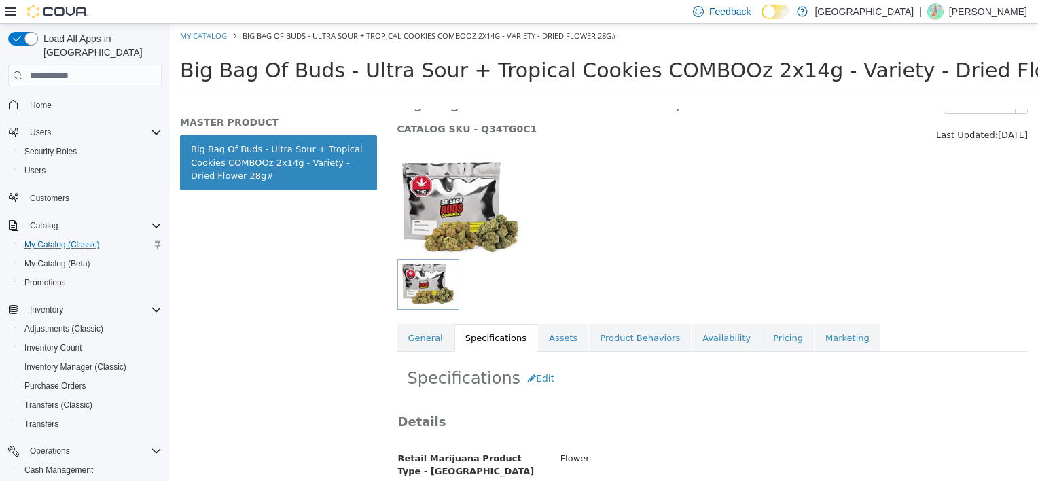
click at [396, 346] on div "Cannabis 1. Dried Flower Big Bag Of Buds - Ultra Sour + Tropical Cookies COMBOO…" at bounding box center [712, 295] width 651 height 372
click at [424, 336] on link "General" at bounding box center [425, 338] width 56 height 29
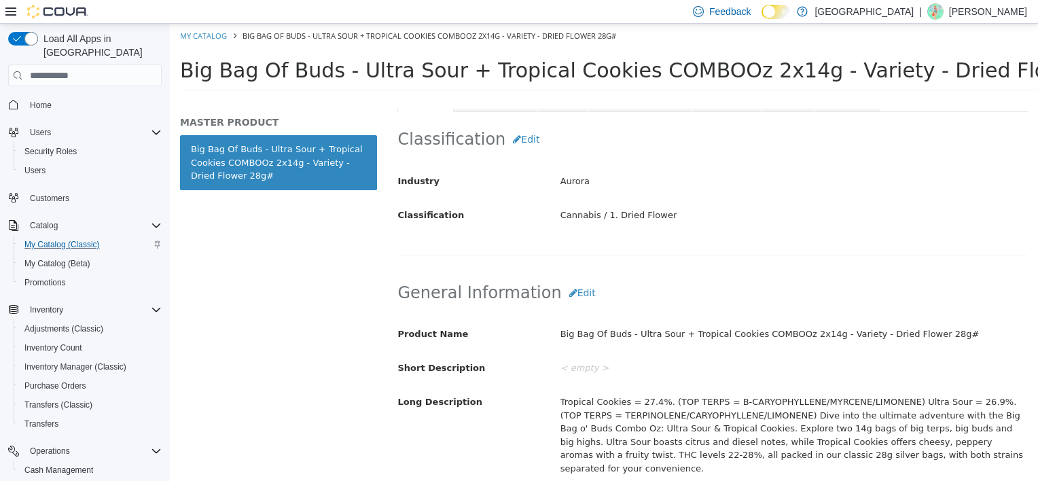
scroll to position [167, 0]
